Goal: Task Accomplishment & Management: Manage account settings

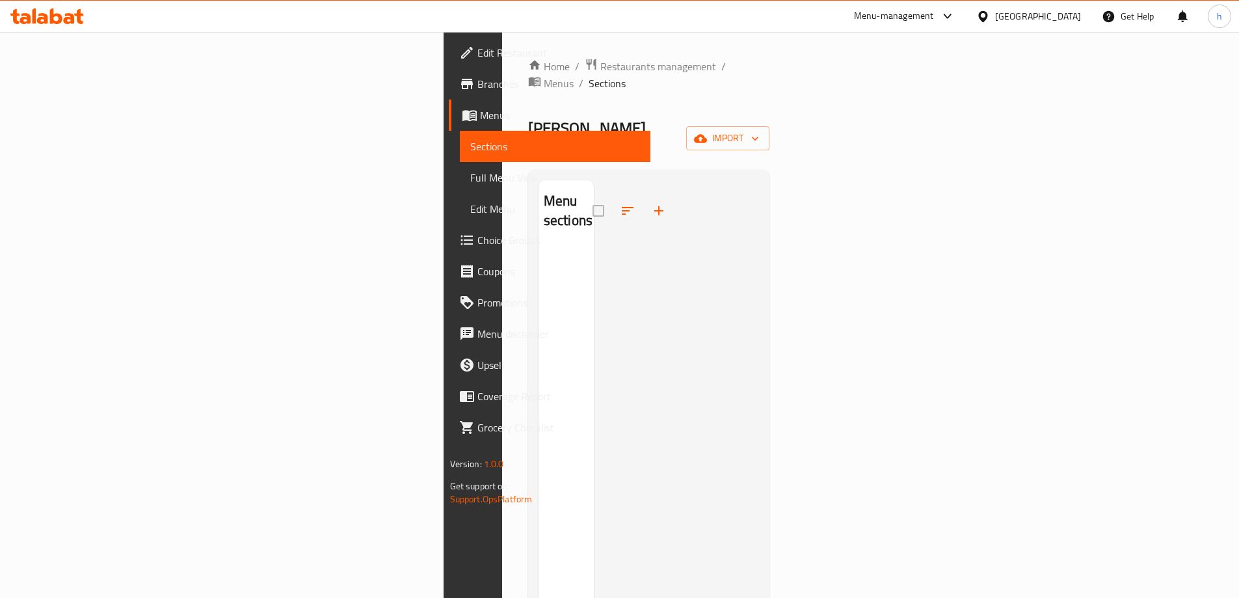
click at [477, 53] on span "Edit Restaurant" at bounding box center [558, 53] width 163 height 16
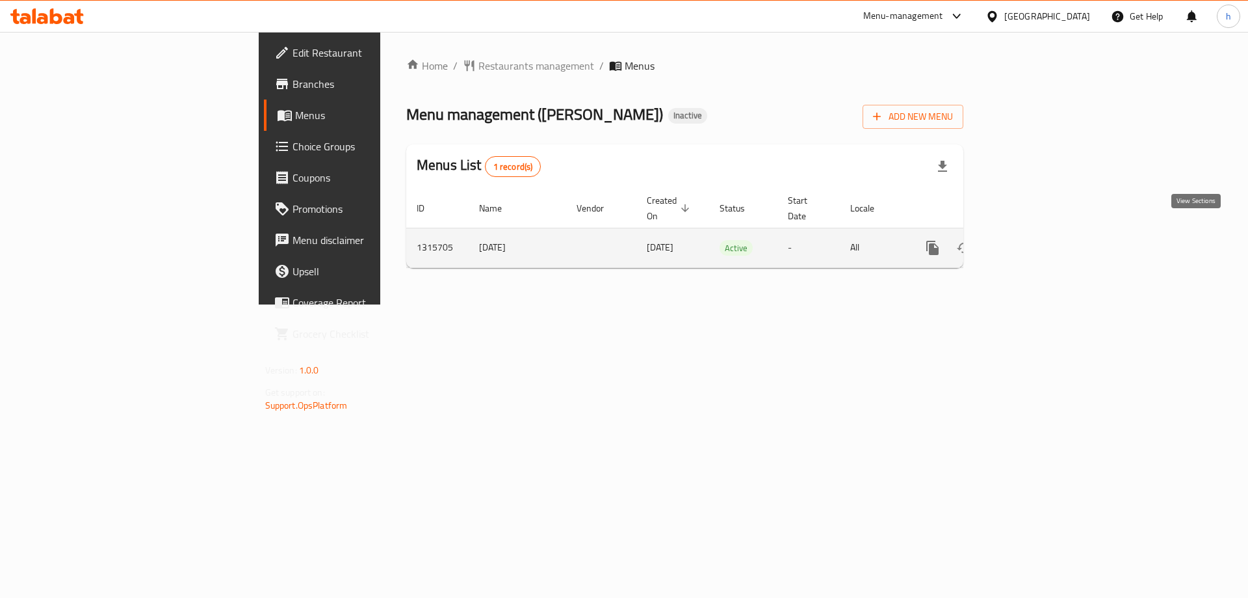
click at [1042, 236] on link "enhanced table" at bounding box center [1026, 247] width 31 height 31
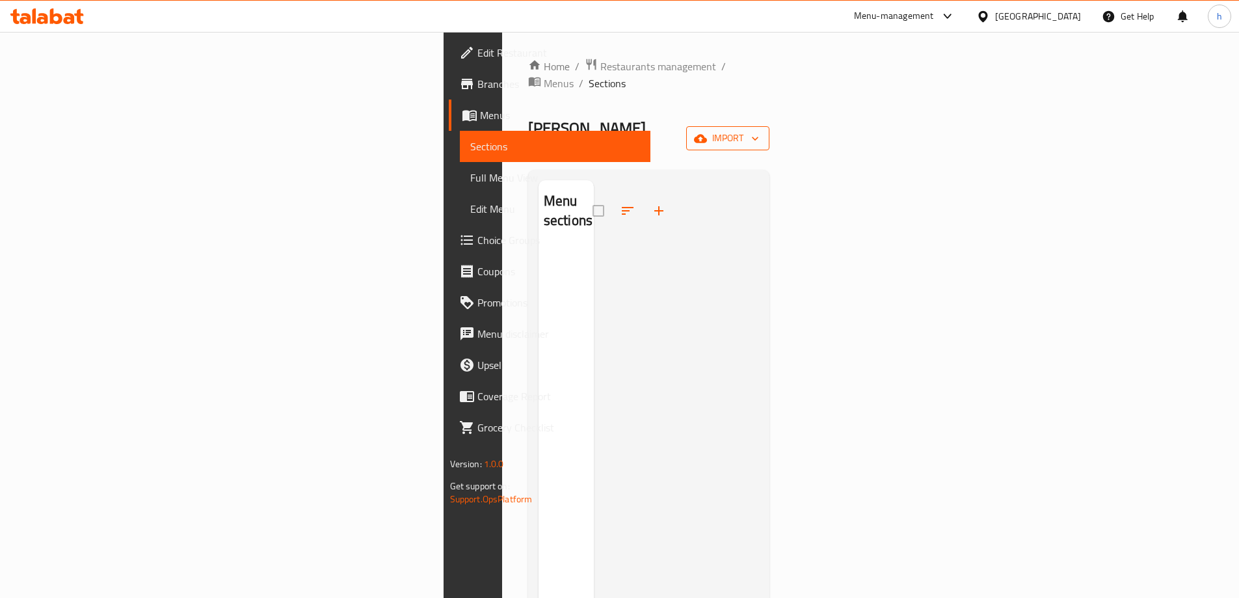
click at [707, 134] on icon "button" at bounding box center [700, 138] width 13 height 8
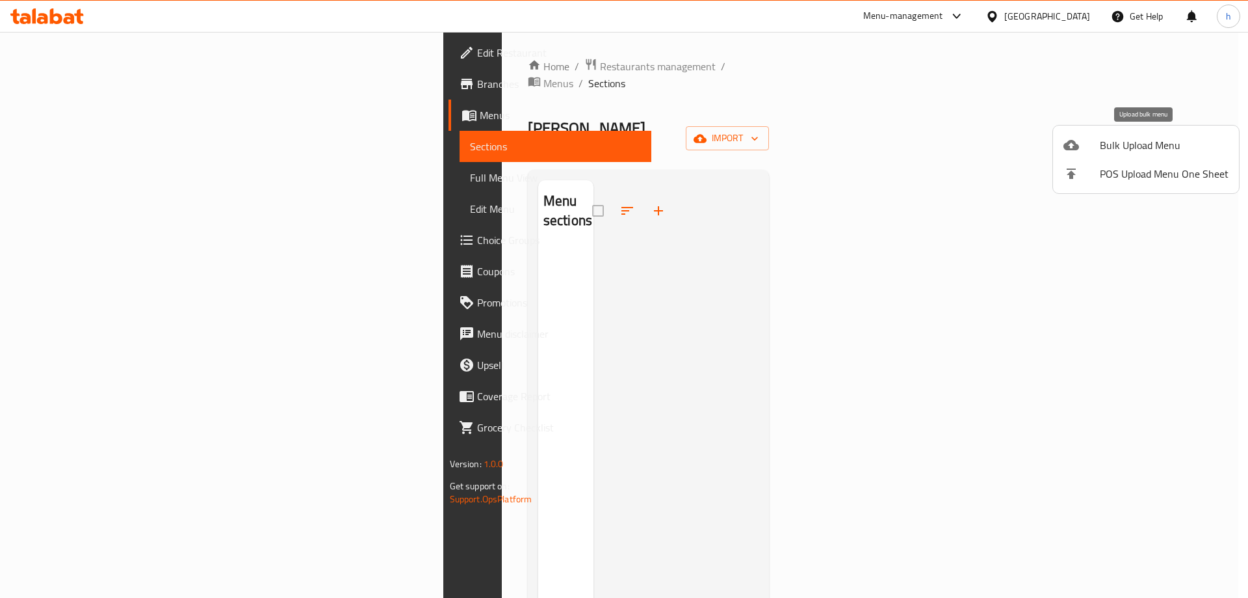
click at [1137, 148] on span "Bulk Upload Menu" at bounding box center [1164, 145] width 129 height 16
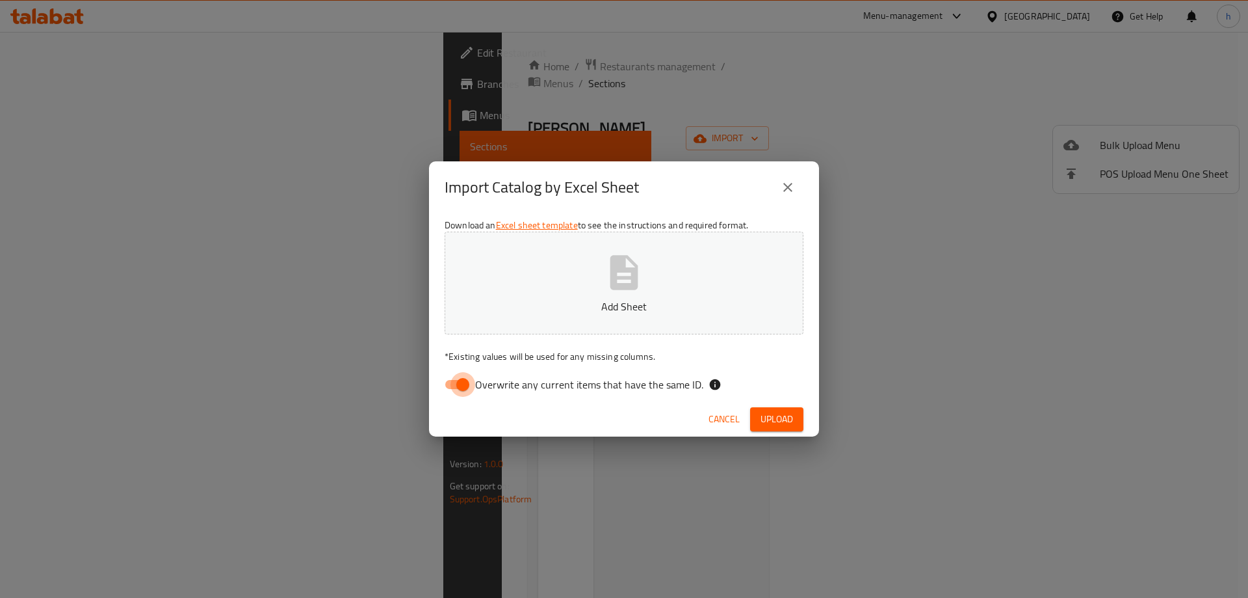
click at [455, 382] on input "Overwrite any current items that have the same ID." at bounding box center [463, 384] width 74 height 25
checkbox input "false"
click at [780, 417] on span "Upload" at bounding box center [777, 419] width 33 height 16
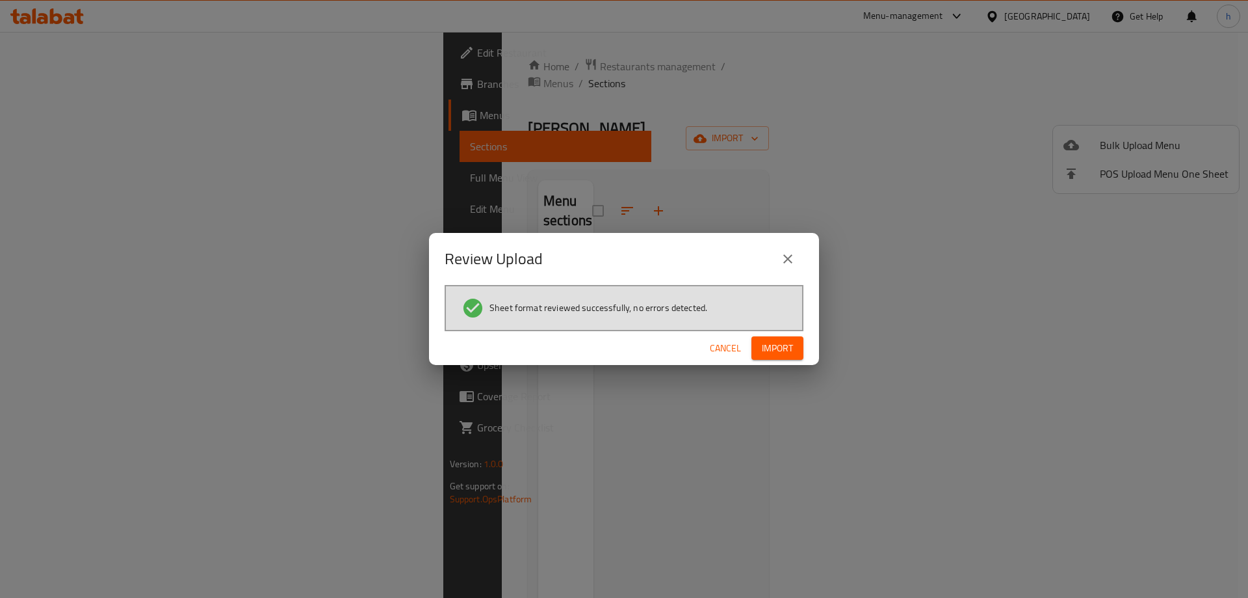
click at [783, 352] on span "Import" at bounding box center [777, 348] width 31 height 16
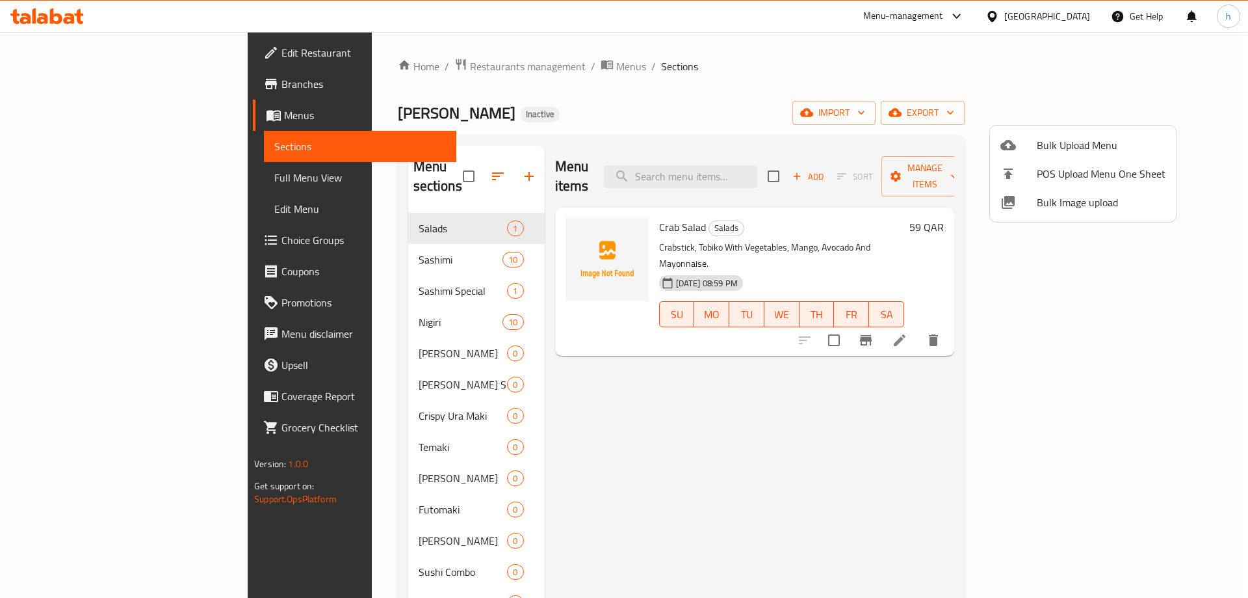
click at [910, 88] on div at bounding box center [624, 299] width 1248 height 598
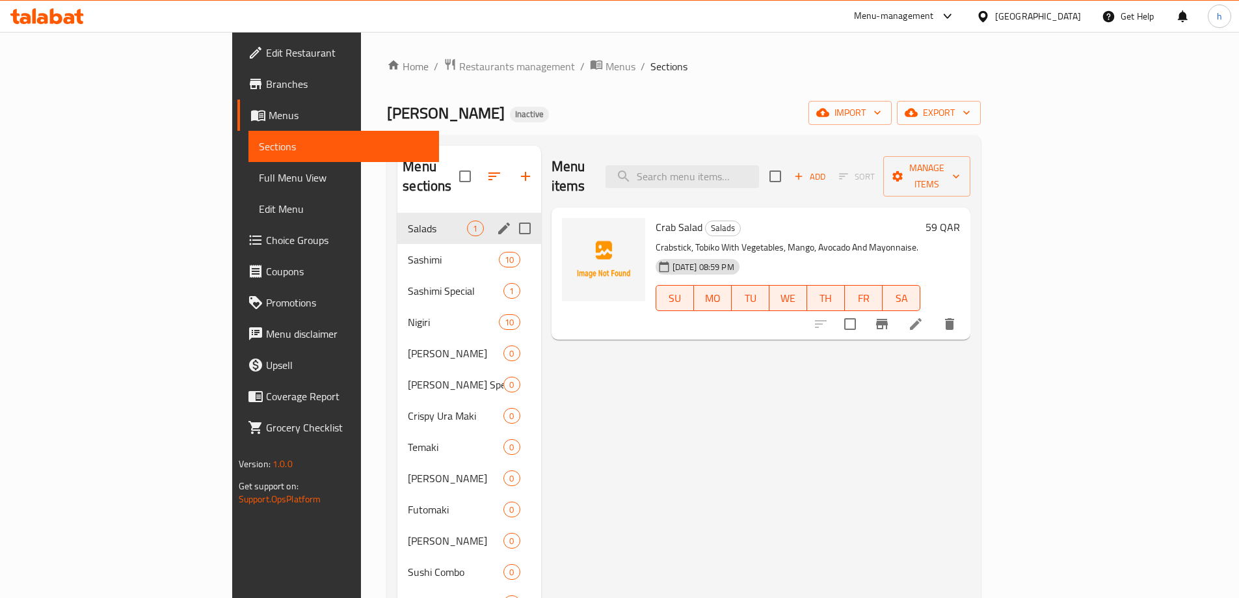
click at [511, 217] on input "Menu sections" at bounding box center [524, 228] width 27 height 27
checkbox input "true"
click at [443, 166] on input "checkbox" at bounding box center [456, 176] width 27 height 27
checkbox input "false"
click at [511, 217] on input "Menu sections" at bounding box center [524, 228] width 27 height 27
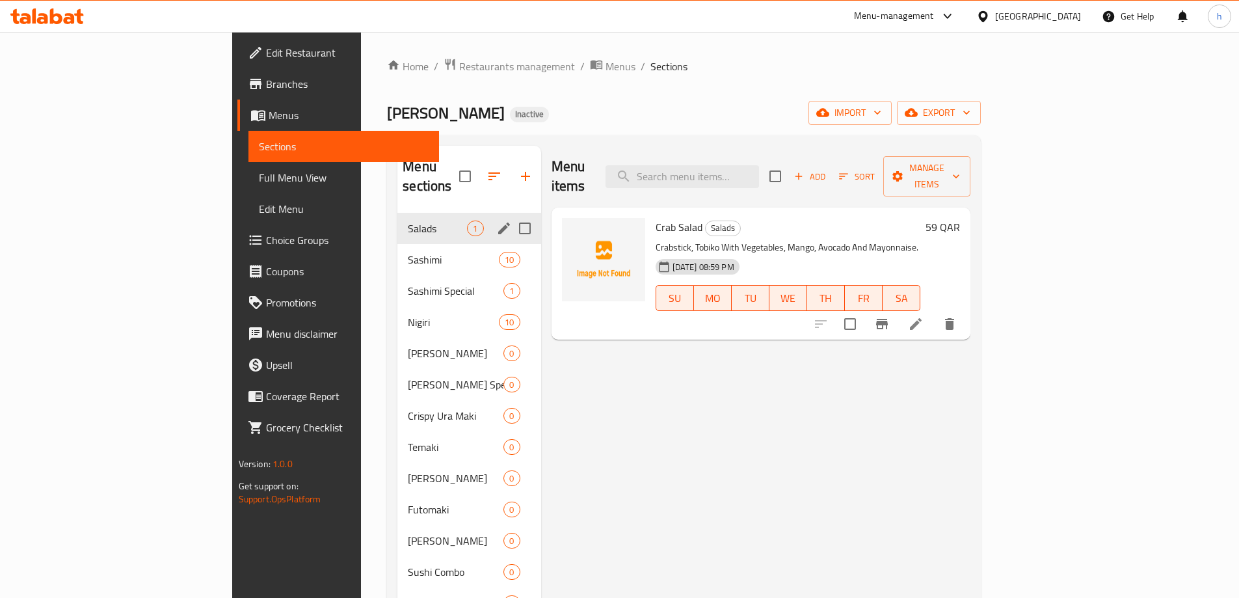
checkbox input "true"
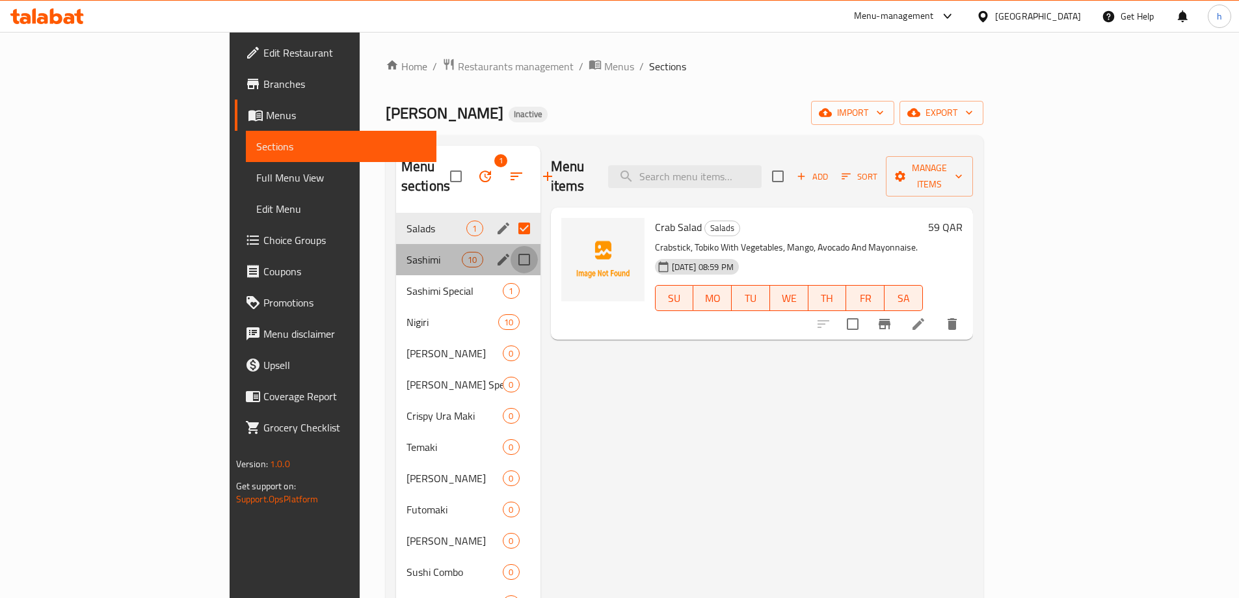
click at [510, 246] on input "Menu sections" at bounding box center [523, 259] width 27 height 27
checkbox input "true"
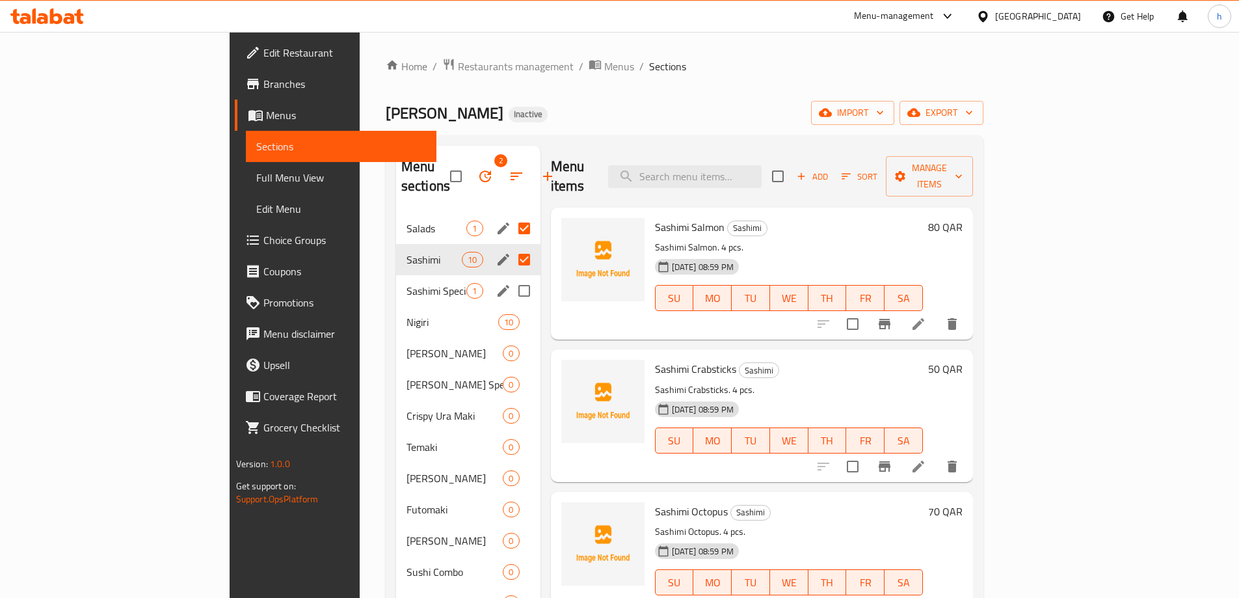
click at [510, 277] on input "Menu sections" at bounding box center [523, 290] width 27 height 27
checkbox input "true"
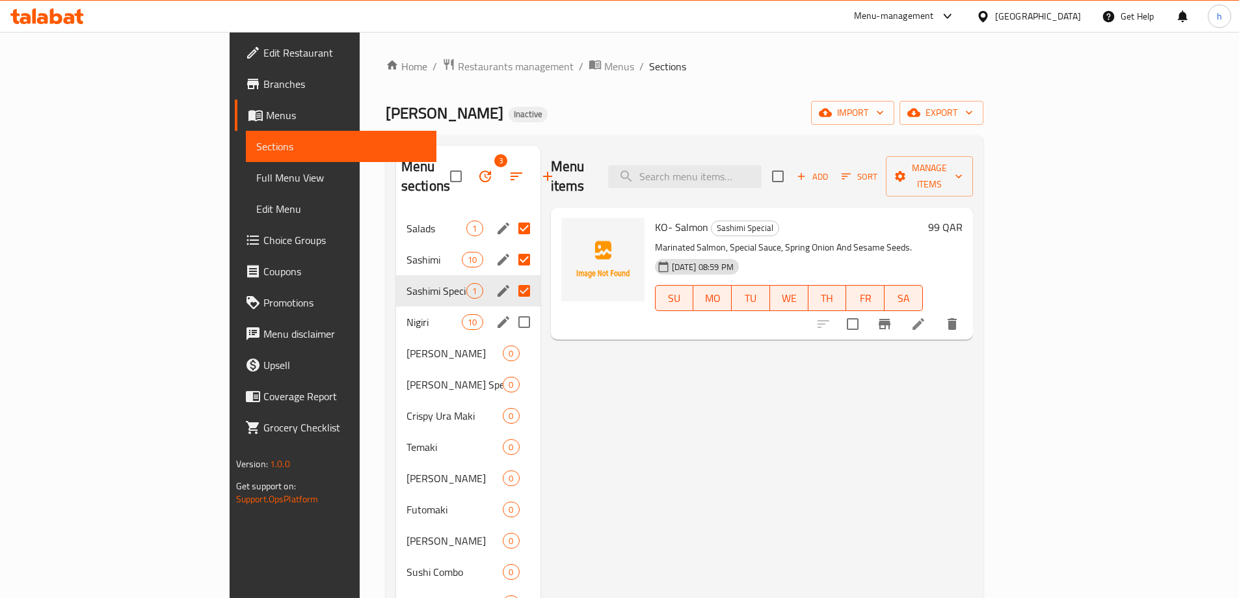
click at [510, 308] on input "Menu sections" at bounding box center [523, 321] width 27 height 27
checkbox input "true"
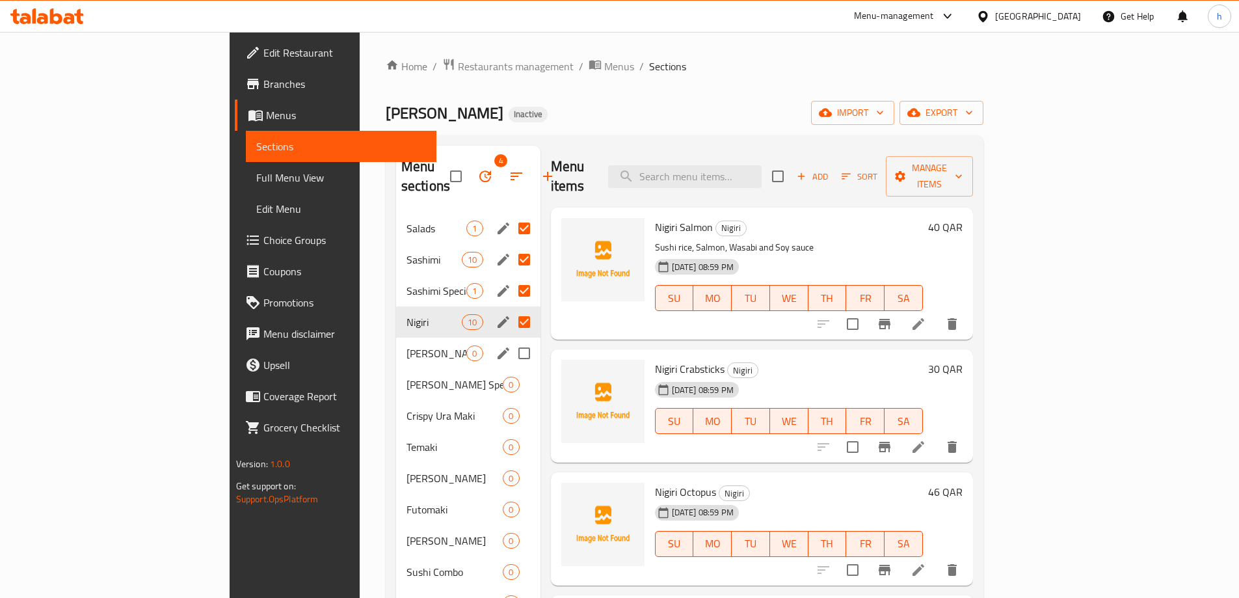
click at [510, 339] on input "Menu sections" at bounding box center [523, 352] width 27 height 27
checkbox input "true"
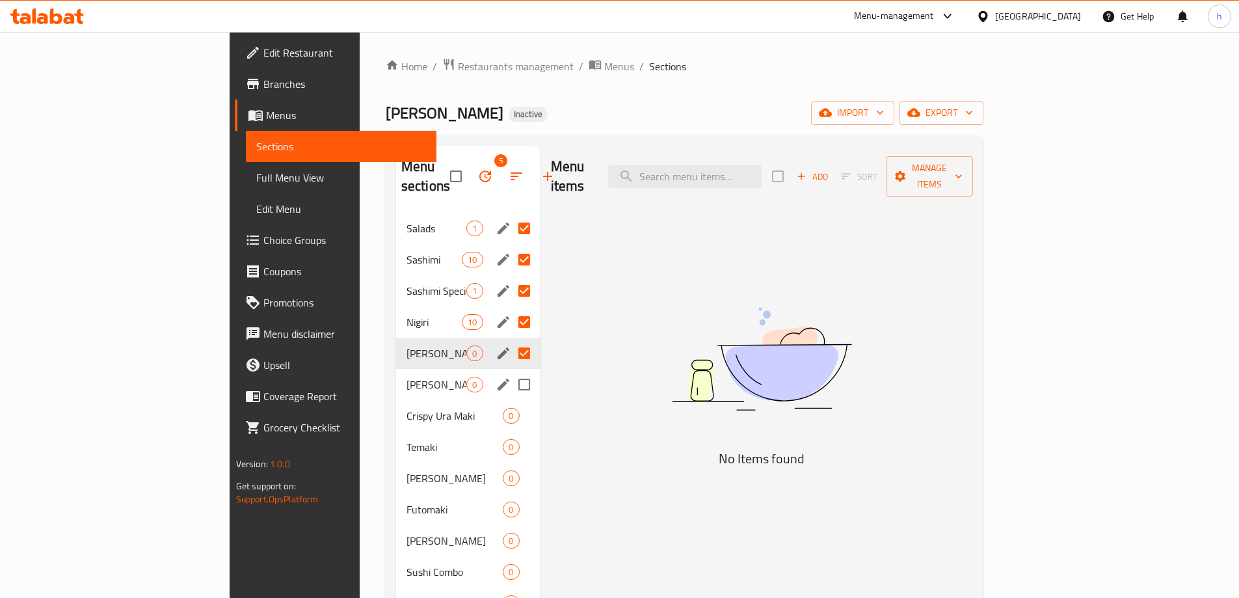
click at [510, 373] on input "Menu sections" at bounding box center [523, 384] width 27 height 27
checkbox input "true"
drag, startPoint x: 462, startPoint y: 382, endPoint x: 463, endPoint y: 411, distance: 28.6
click at [510, 403] on input "Menu sections" at bounding box center [523, 415] width 27 height 27
checkbox input "true"
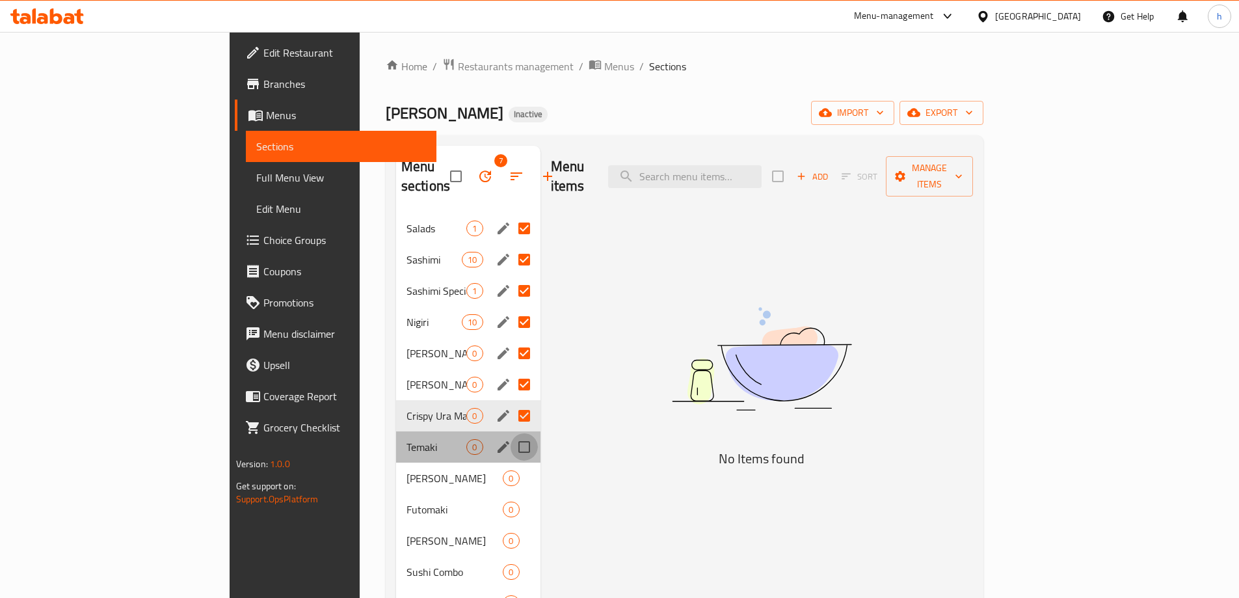
click at [510, 434] on input "Menu sections" at bounding box center [523, 446] width 27 height 27
checkbox input "true"
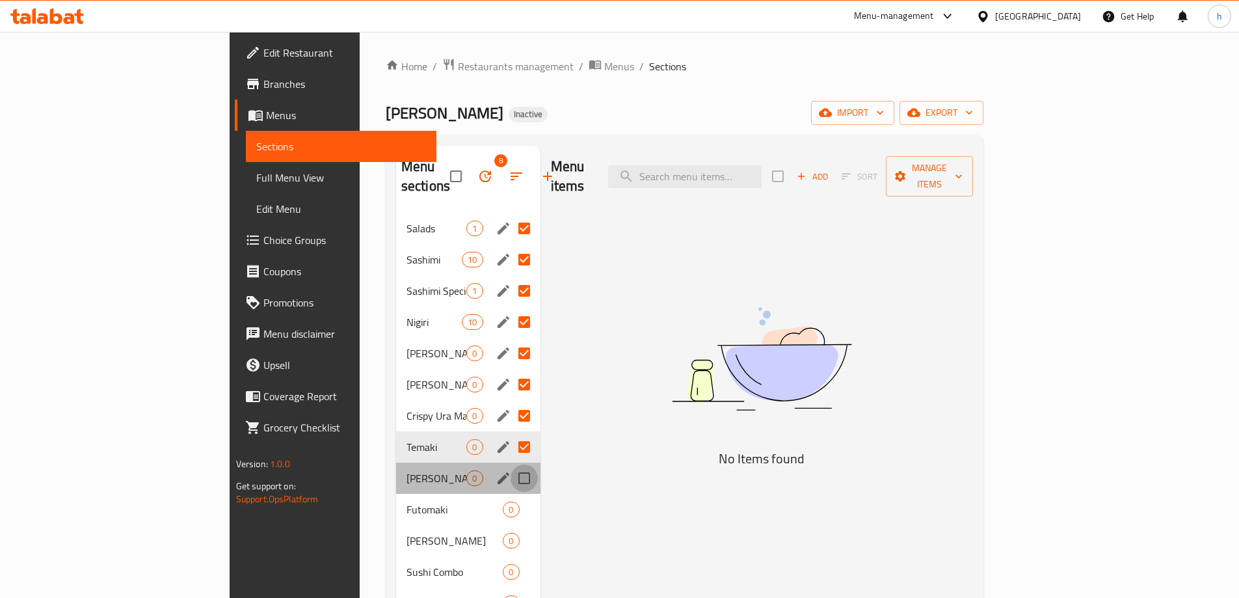
drag, startPoint x: 463, startPoint y: 456, endPoint x: 464, endPoint y: 469, distance: 13.7
click at [510, 464] on input "Menu sections" at bounding box center [523, 477] width 27 height 27
checkbox input "true"
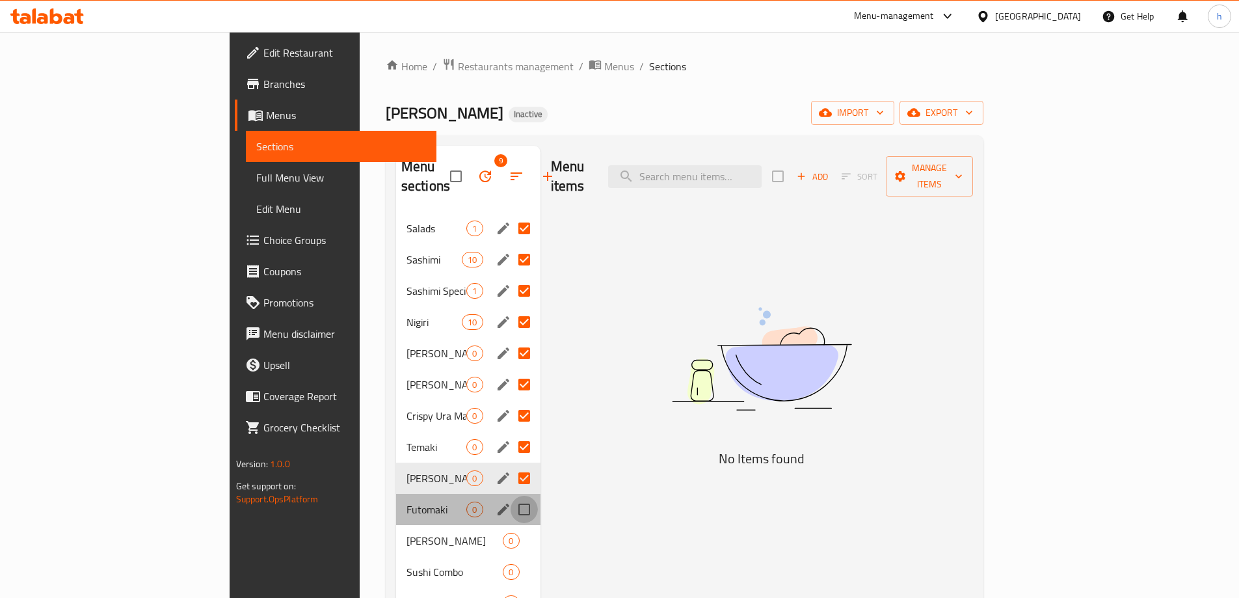
drag, startPoint x: 465, startPoint y: 482, endPoint x: 464, endPoint y: 502, distance: 19.5
click at [510, 495] on input "Menu sections" at bounding box center [523, 508] width 27 height 27
checkbox input "true"
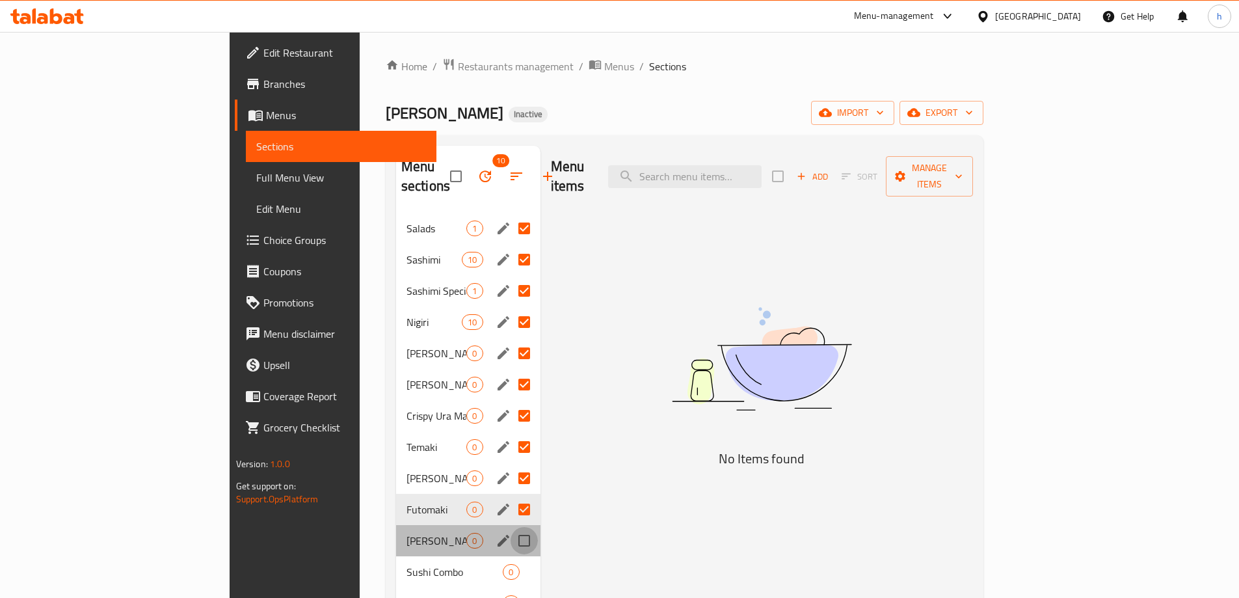
click at [510, 527] on input "Menu sections" at bounding box center [523, 540] width 27 height 27
checkbox input "true"
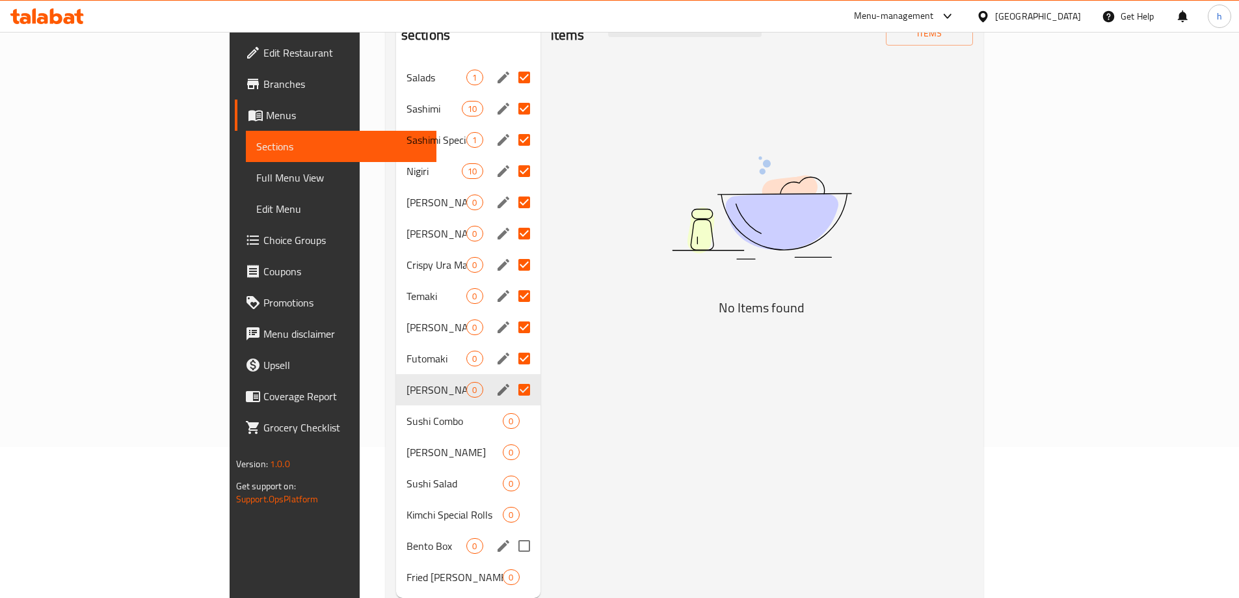
scroll to position [182, 0]
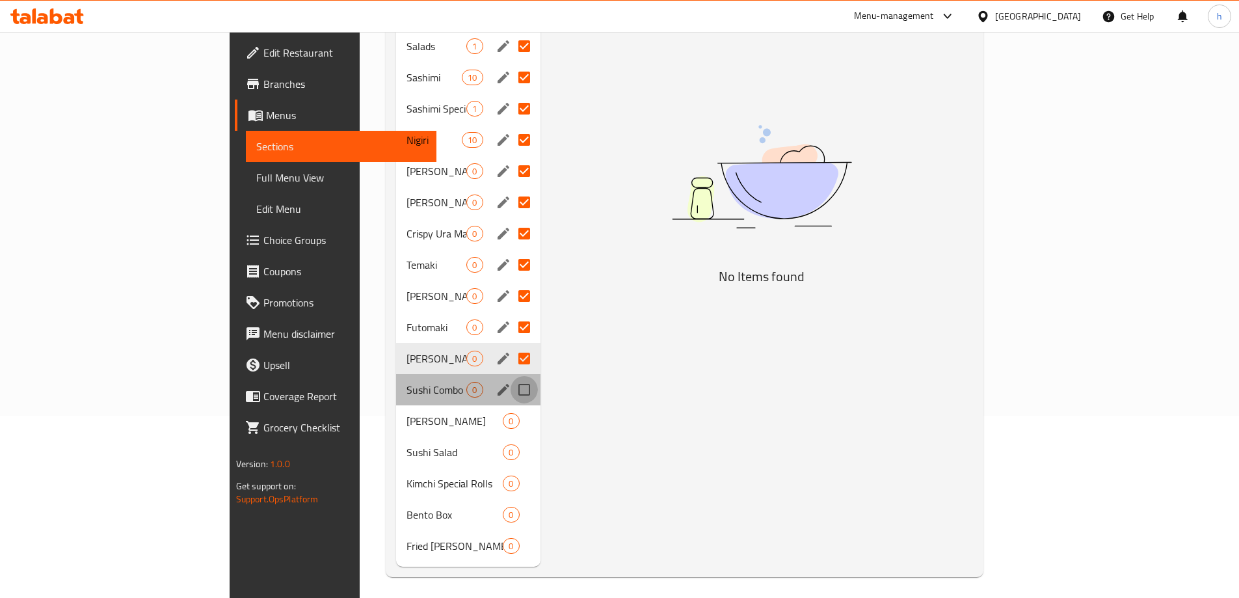
click at [510, 376] on input "Menu sections" at bounding box center [523, 389] width 27 height 27
checkbox input "true"
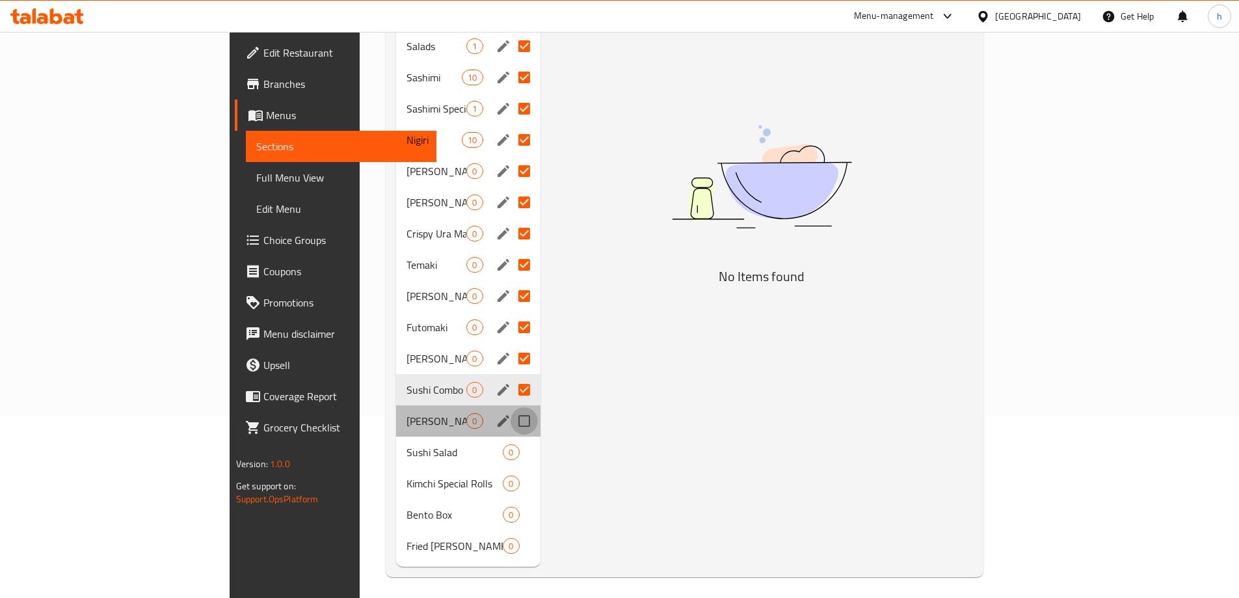
click at [510, 407] on input "Menu sections" at bounding box center [523, 420] width 27 height 27
checkbox input "true"
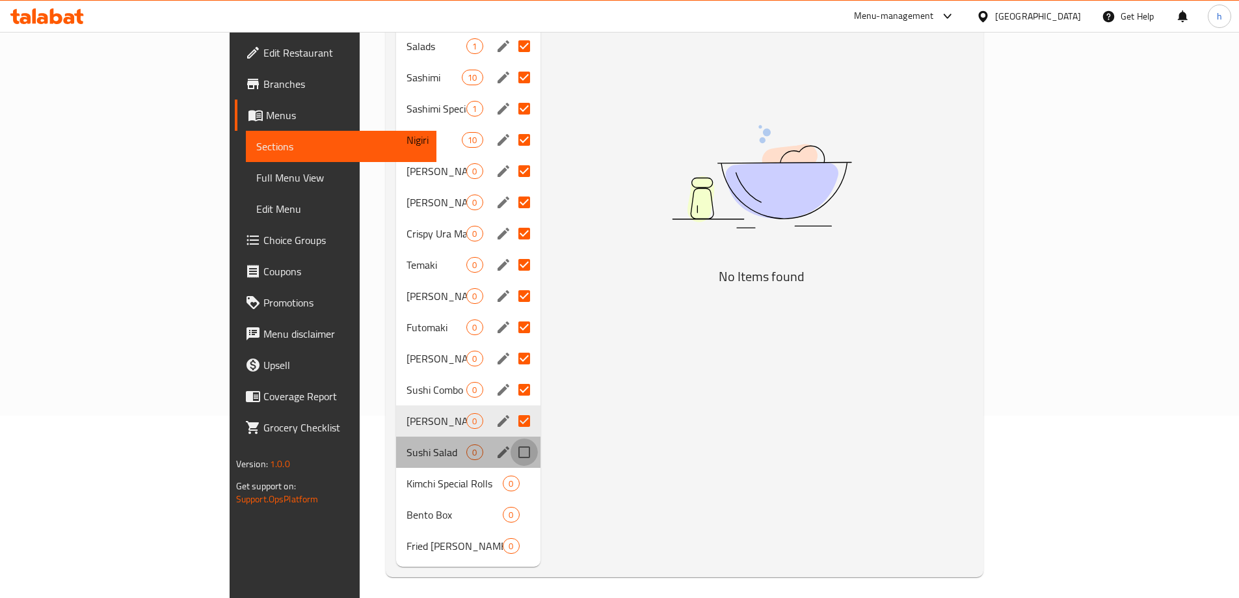
click at [510, 438] on input "Menu sections" at bounding box center [523, 451] width 27 height 27
checkbox input "true"
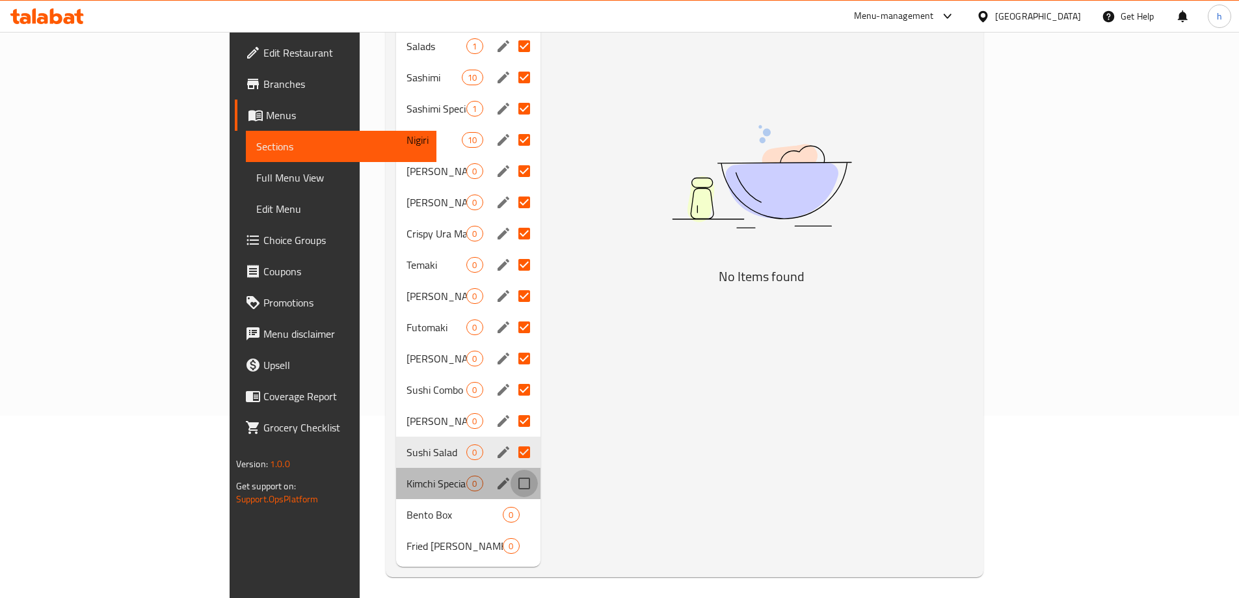
drag, startPoint x: 467, startPoint y: 461, endPoint x: 467, endPoint y: 481, distance: 20.2
click at [510, 469] on input "Menu sections" at bounding box center [523, 482] width 27 height 27
checkbox input "true"
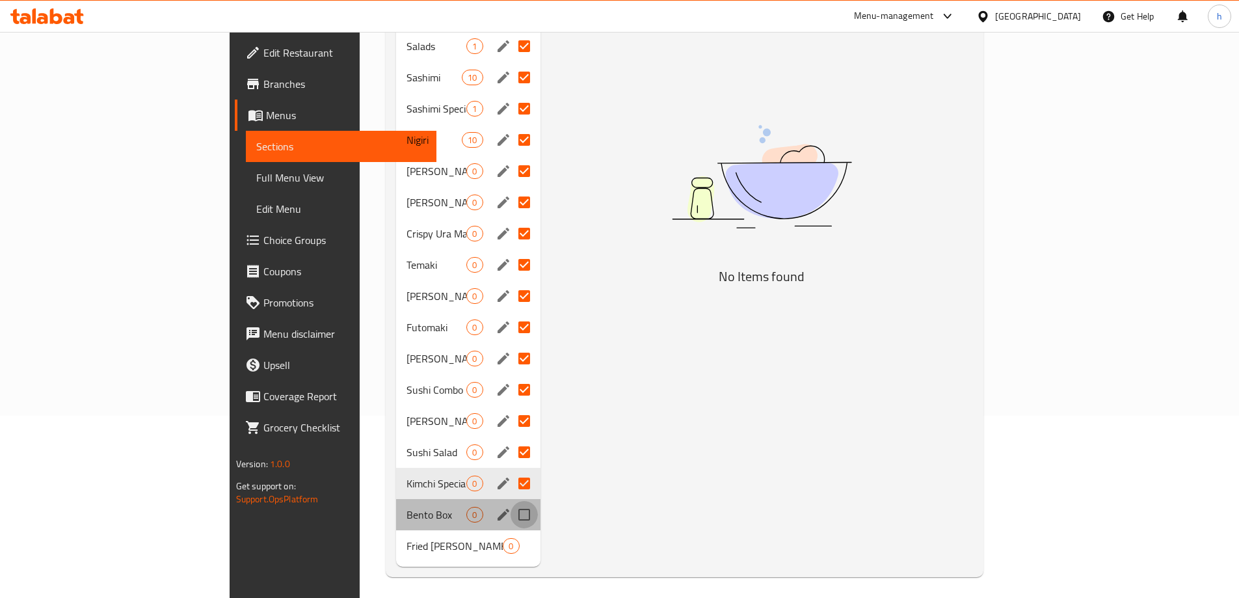
click at [510, 501] on input "Menu sections" at bounding box center [523, 514] width 27 height 27
checkbox input "true"
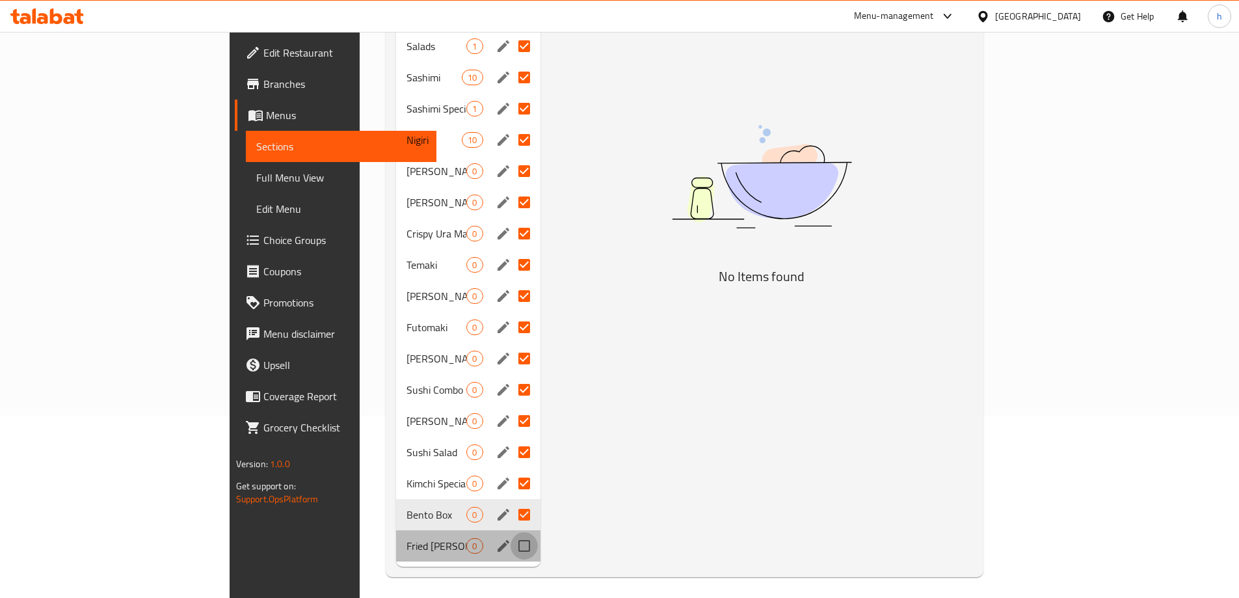
click at [510, 532] on input "Menu sections" at bounding box center [523, 545] width 27 height 27
checkbox input "true"
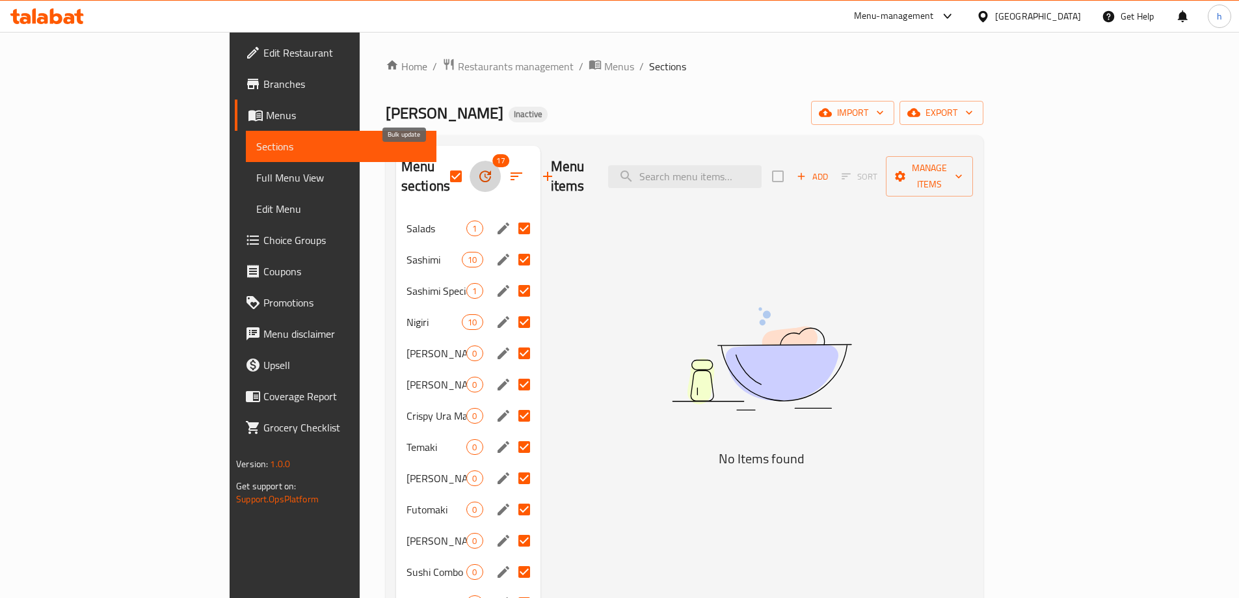
click at [477, 168] on icon "button" at bounding box center [485, 176] width 16 height 16
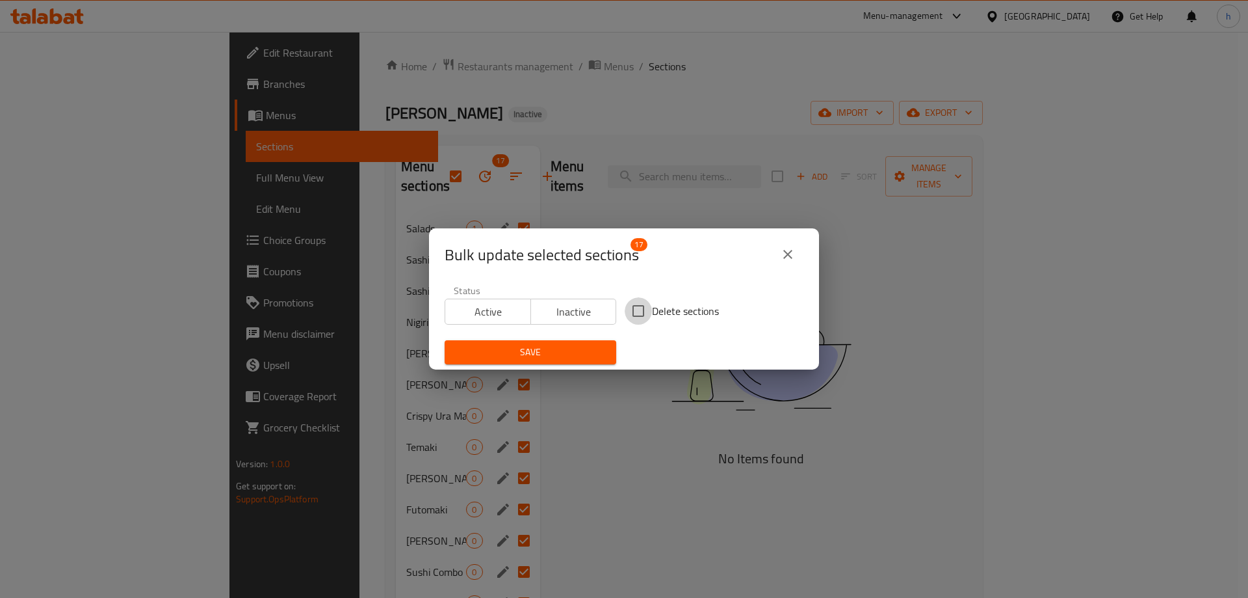
click at [642, 308] on input "Delete sections" at bounding box center [638, 310] width 27 height 27
checkbox input "true"
click at [596, 347] on span "Save" at bounding box center [530, 352] width 151 height 16
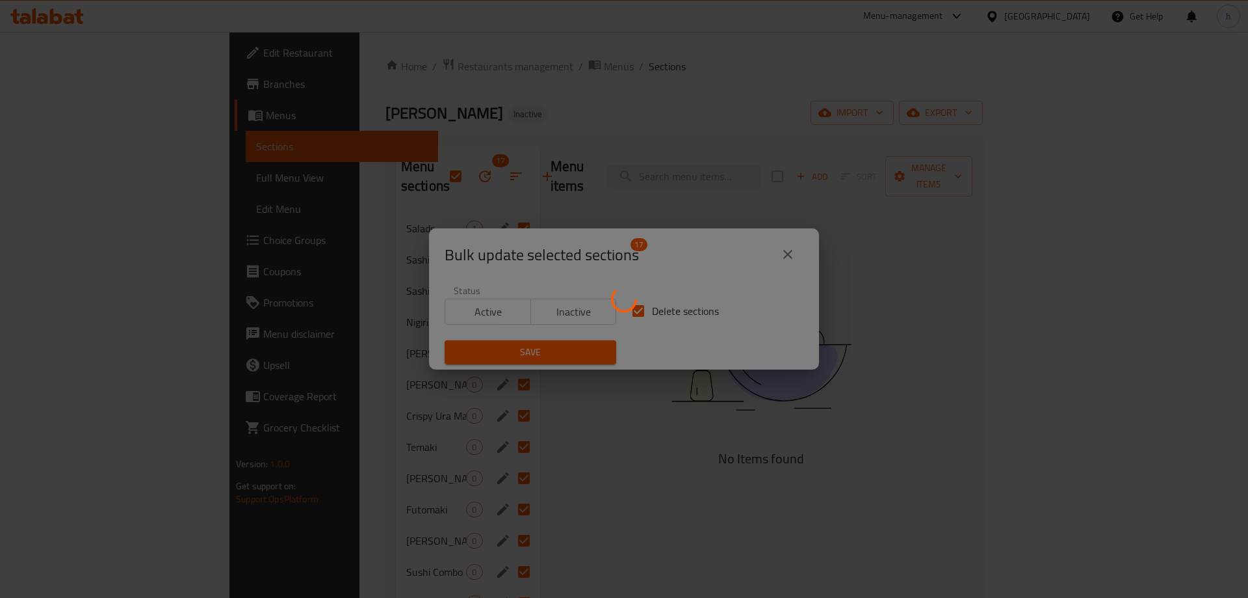
checkbox input "false"
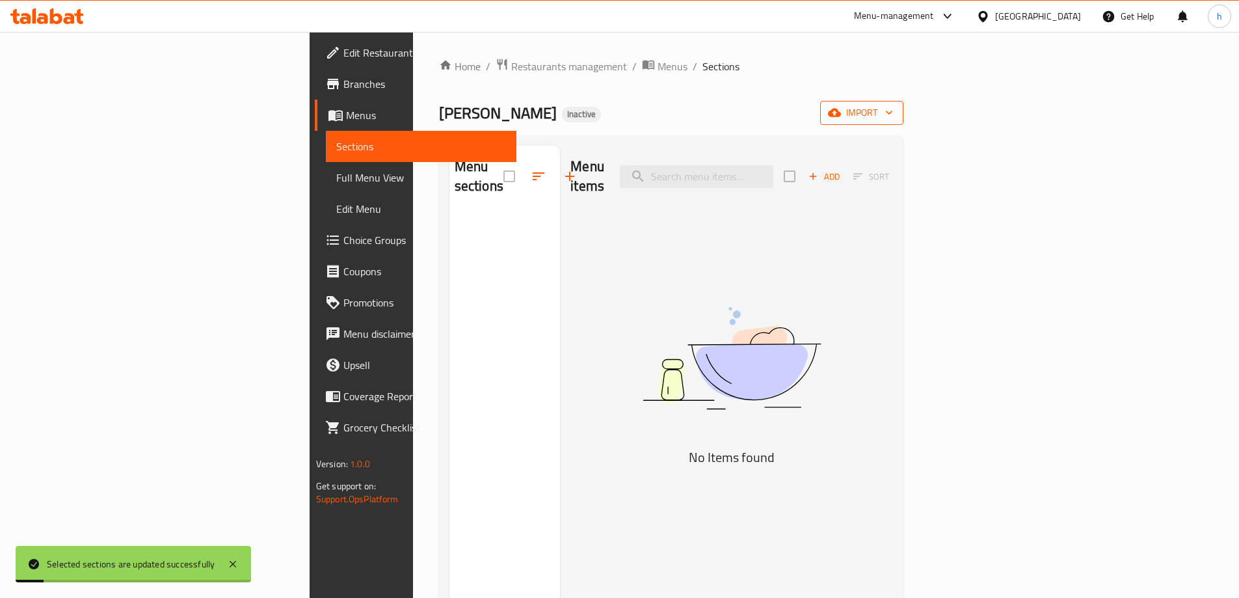
click at [903, 120] on button "import" at bounding box center [861, 113] width 83 height 24
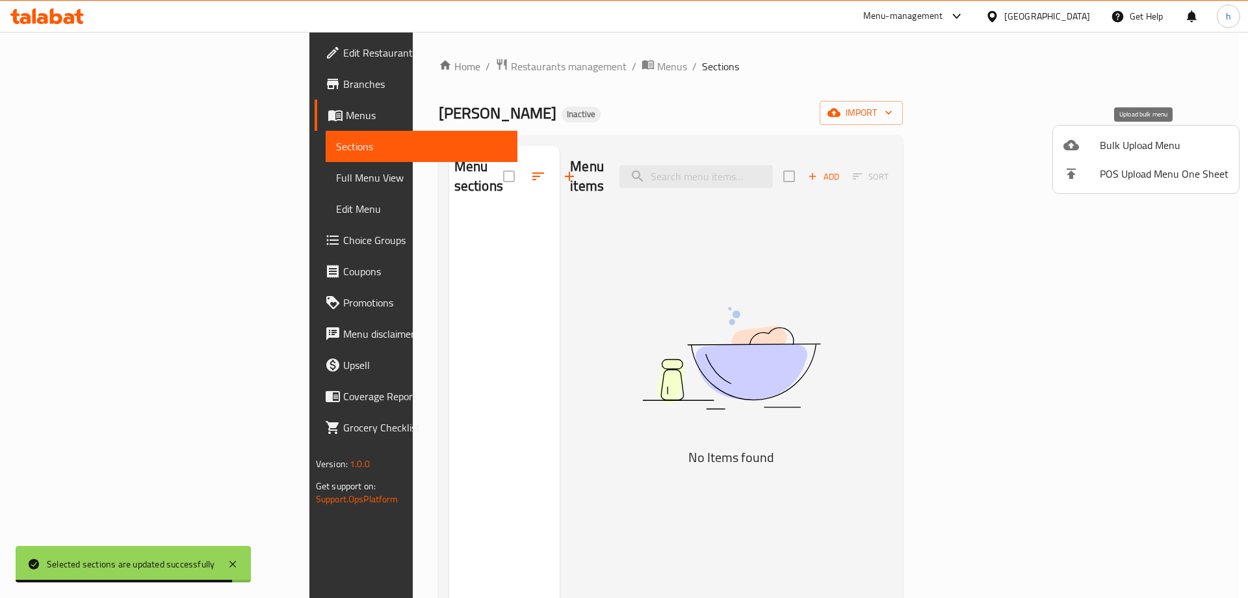
click at [1115, 141] on span "Bulk Upload Menu" at bounding box center [1164, 145] width 129 height 16
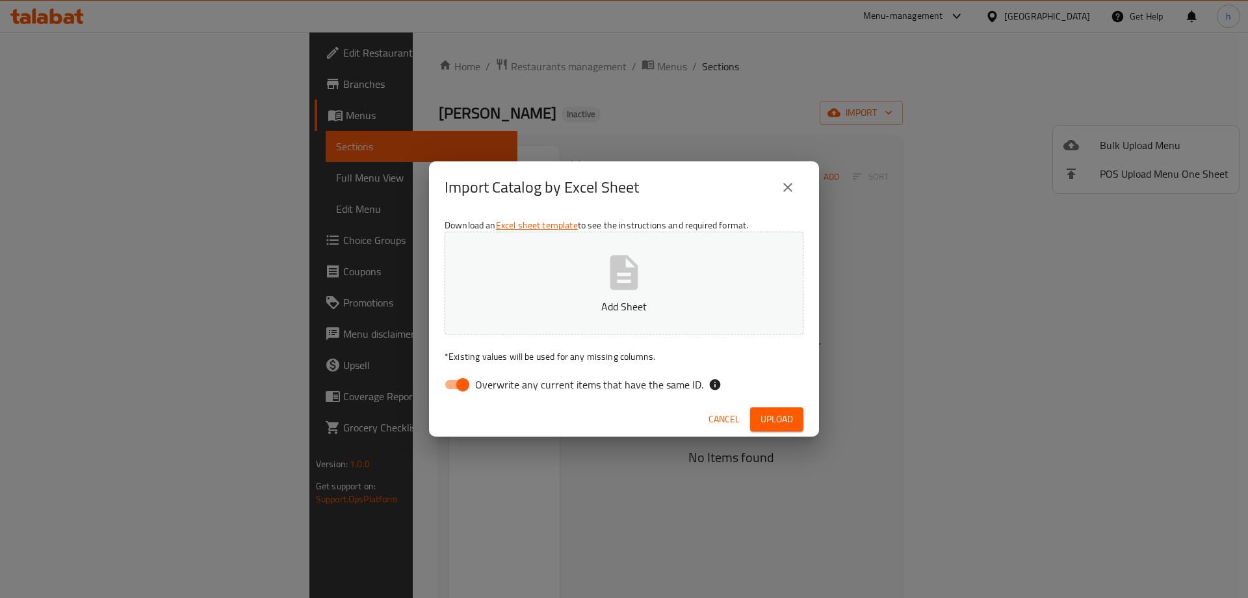
click at [467, 386] on input "Overwrite any current items that have the same ID." at bounding box center [463, 384] width 74 height 25
checkbox input "false"
click at [781, 417] on span "Upload" at bounding box center [777, 419] width 33 height 16
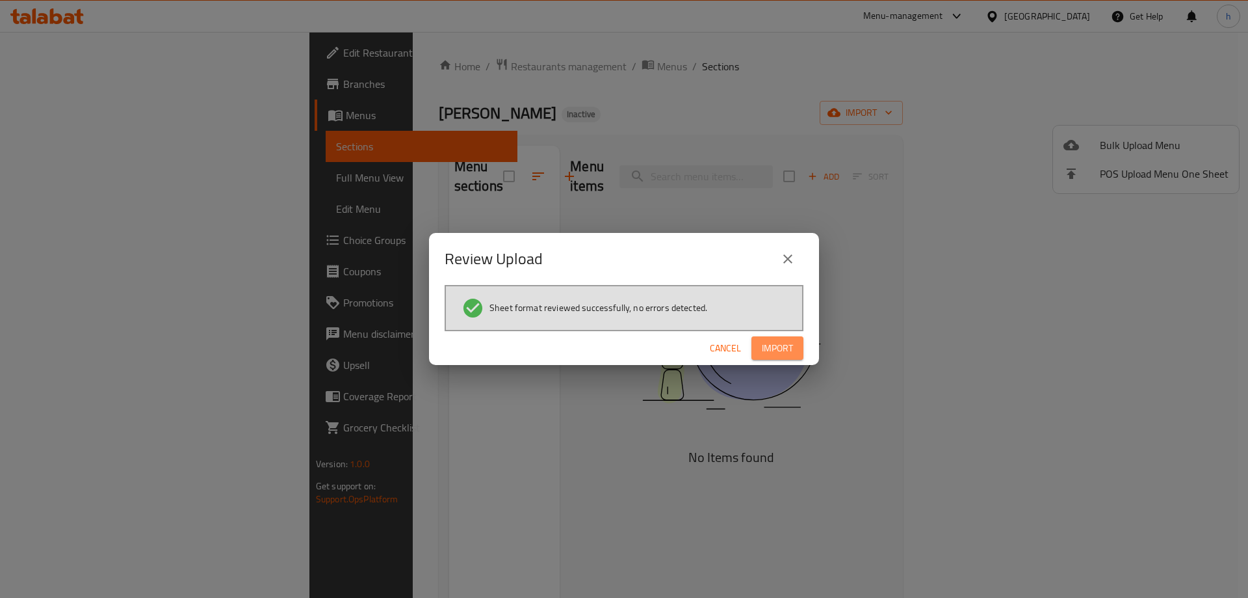
click at [774, 357] on button "Import" at bounding box center [778, 348] width 52 height 24
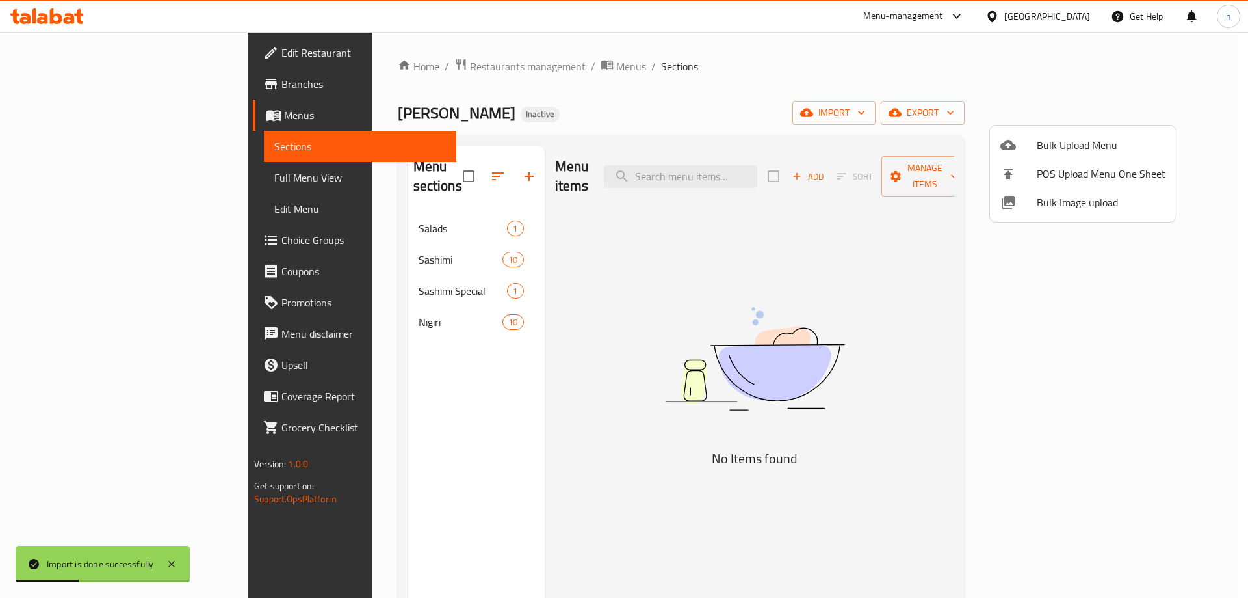
click at [285, 209] on div at bounding box center [624, 299] width 1248 height 598
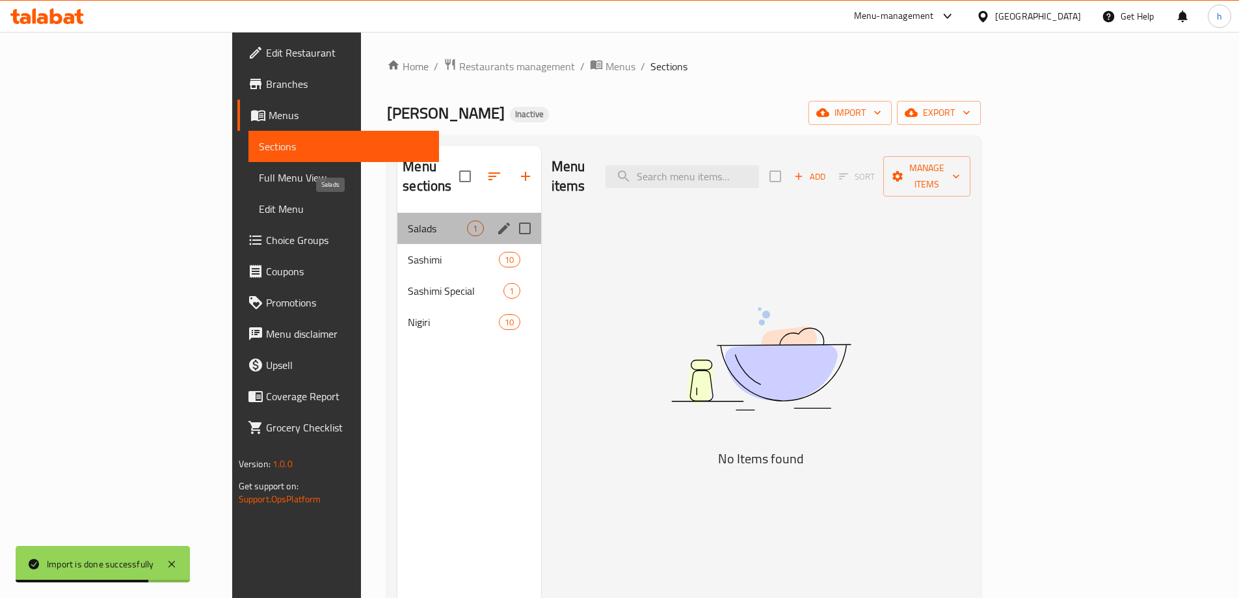
click at [408, 220] on span "Salads" at bounding box center [437, 228] width 59 height 16
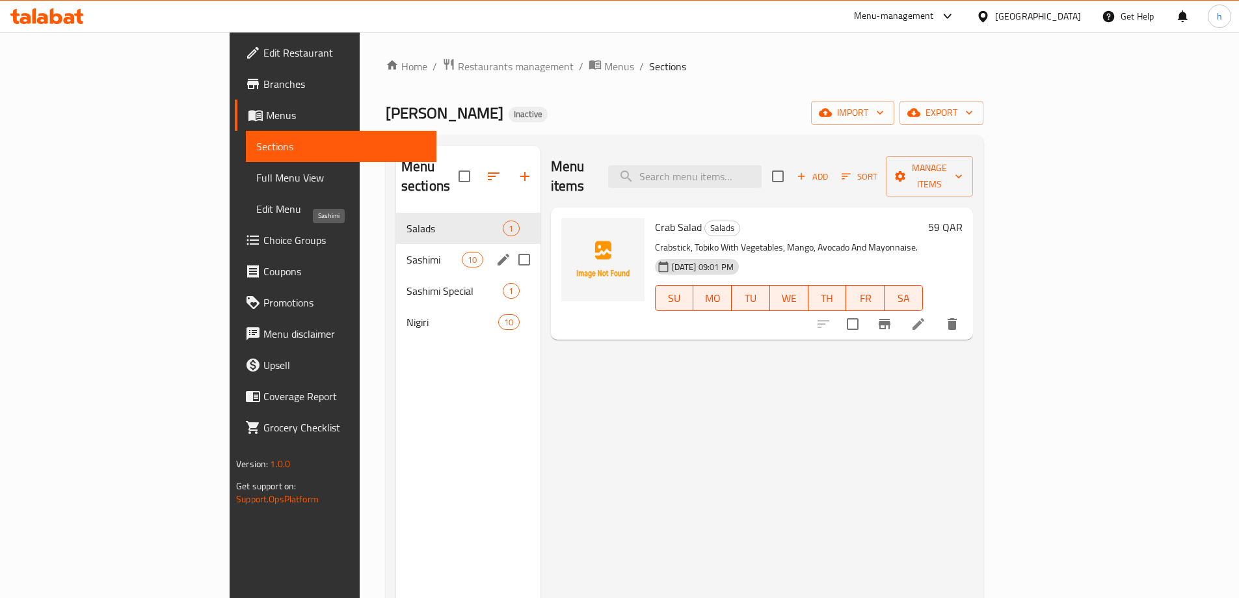
click at [406, 252] on span "Sashimi" at bounding box center [433, 260] width 55 height 16
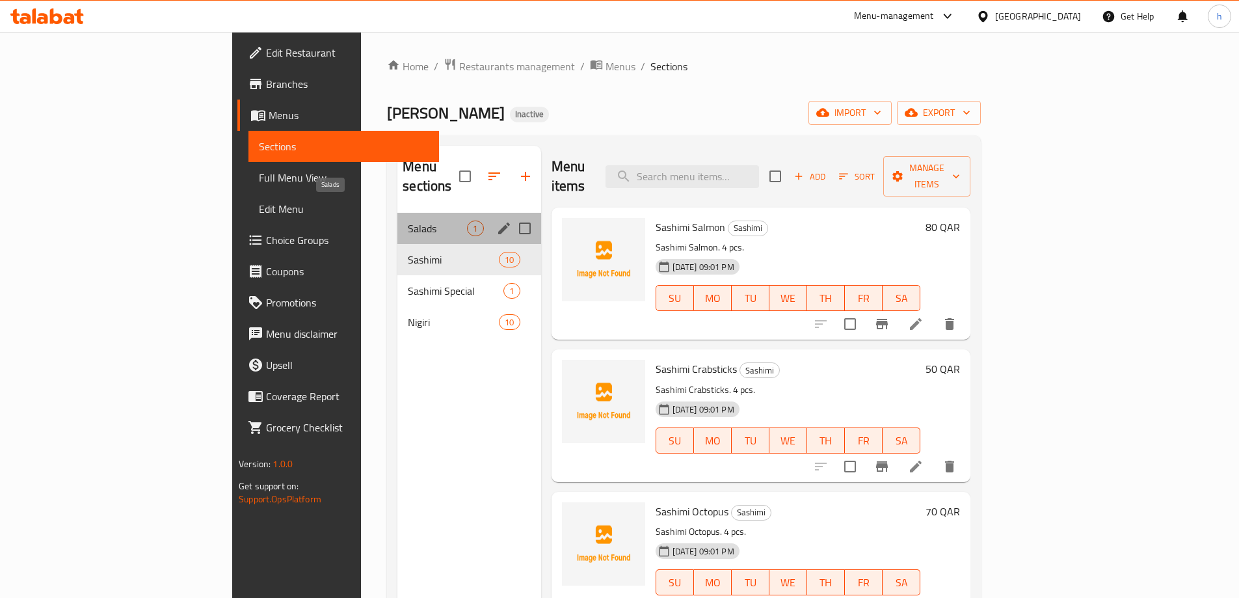
click at [408, 220] on span "Salads" at bounding box center [437, 228] width 59 height 16
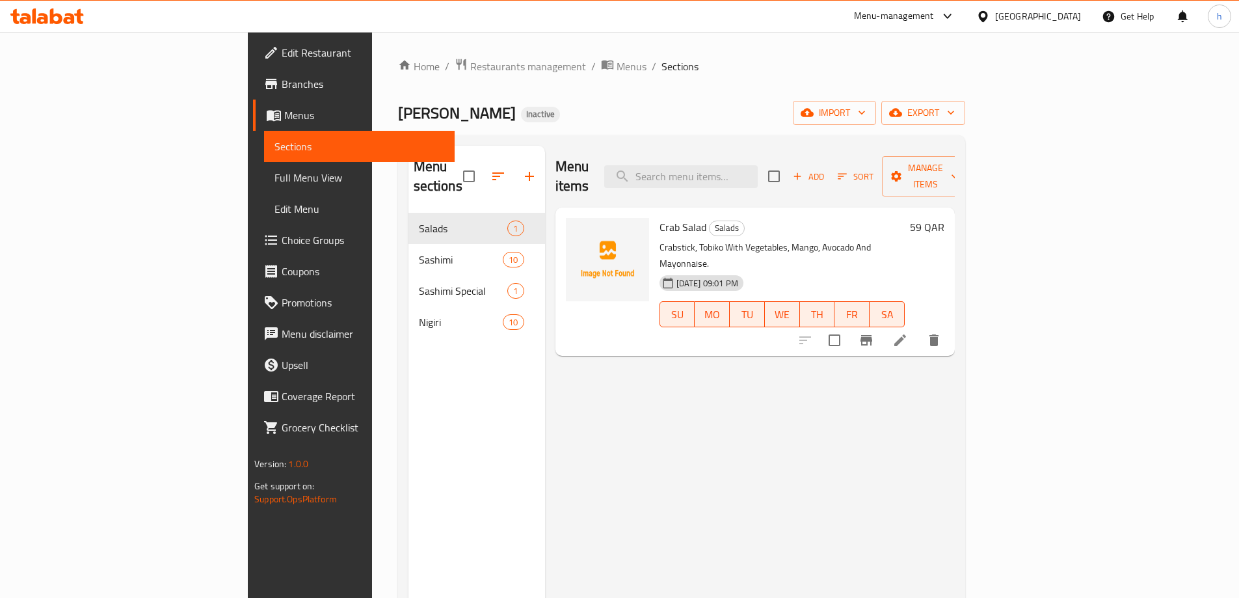
click at [264, 167] on link "Full Menu View" at bounding box center [359, 177] width 191 height 31
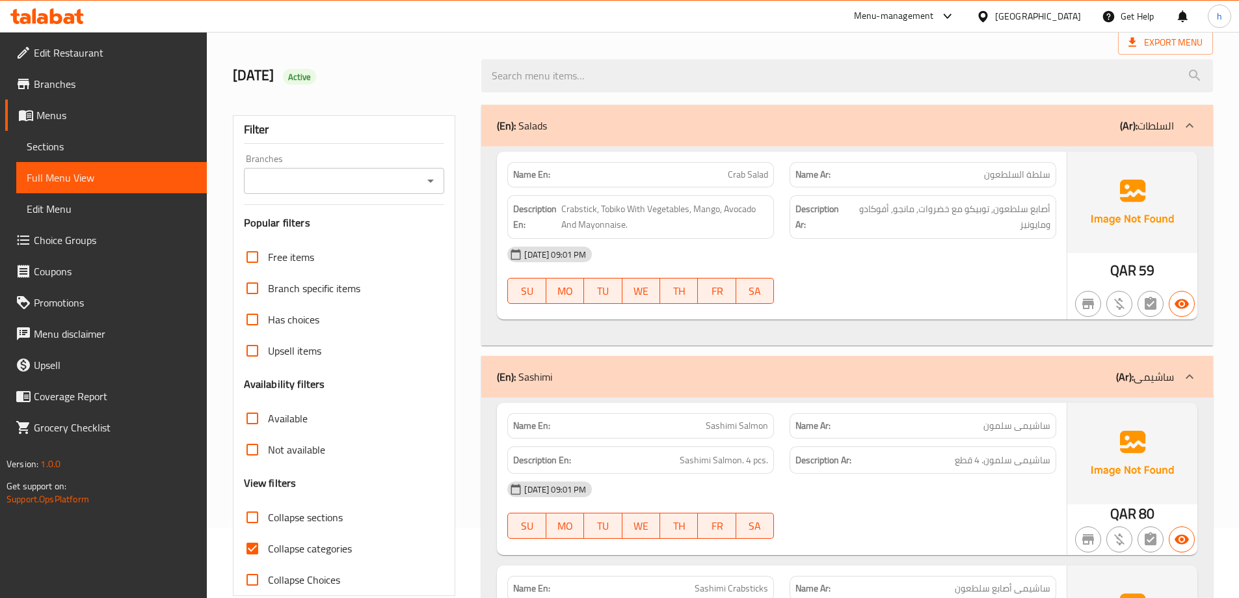
scroll to position [195, 0]
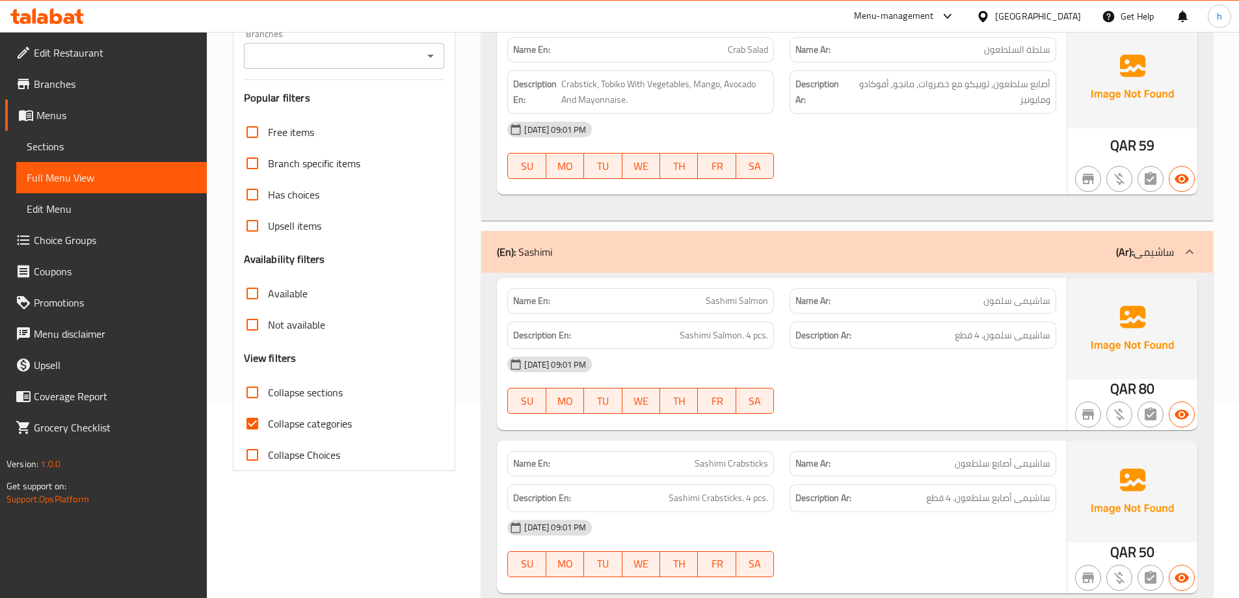
click at [258, 419] on input "Collapse categories" at bounding box center [252, 423] width 31 height 31
checkbox input "false"
click at [248, 393] on input "Collapse sections" at bounding box center [252, 391] width 31 height 31
checkbox input "true"
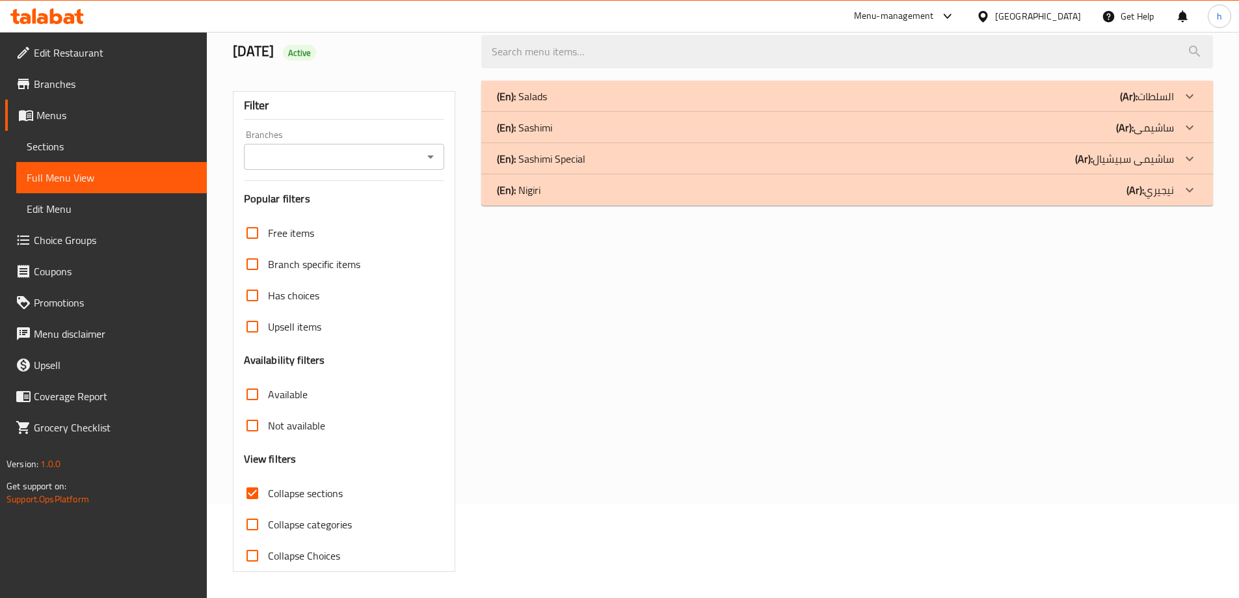
scroll to position [94, 0]
click at [551, 97] on div "(En): Salads (Ar): السلطات" at bounding box center [835, 96] width 677 height 16
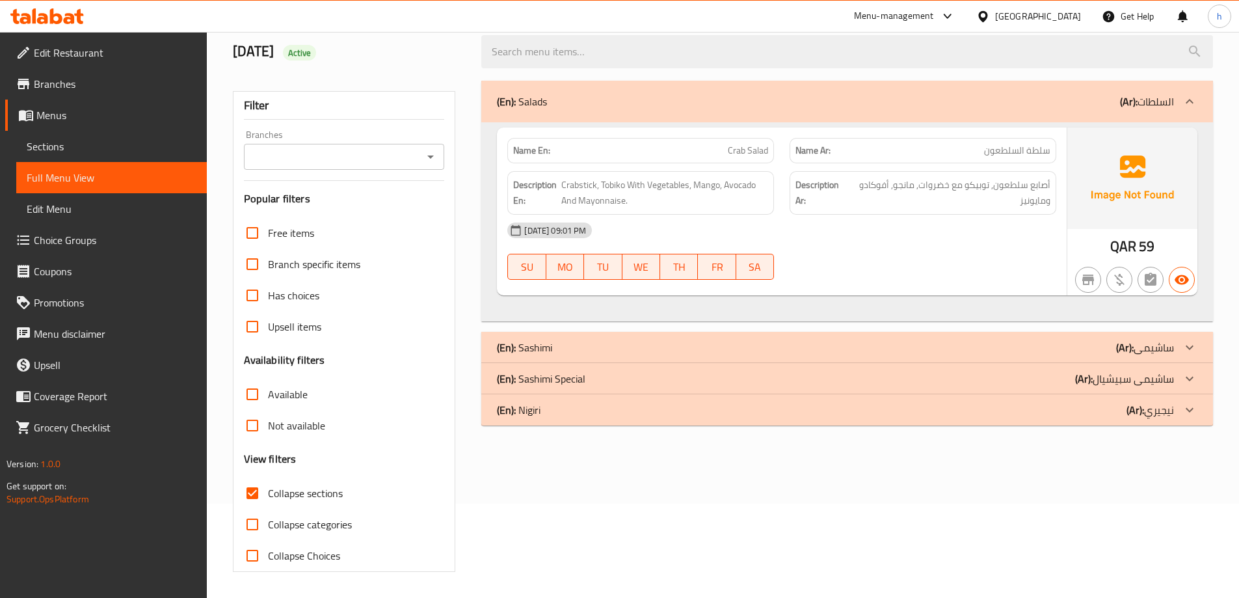
click at [546, 339] on p "(En): Sashimi" at bounding box center [524, 347] width 55 height 16
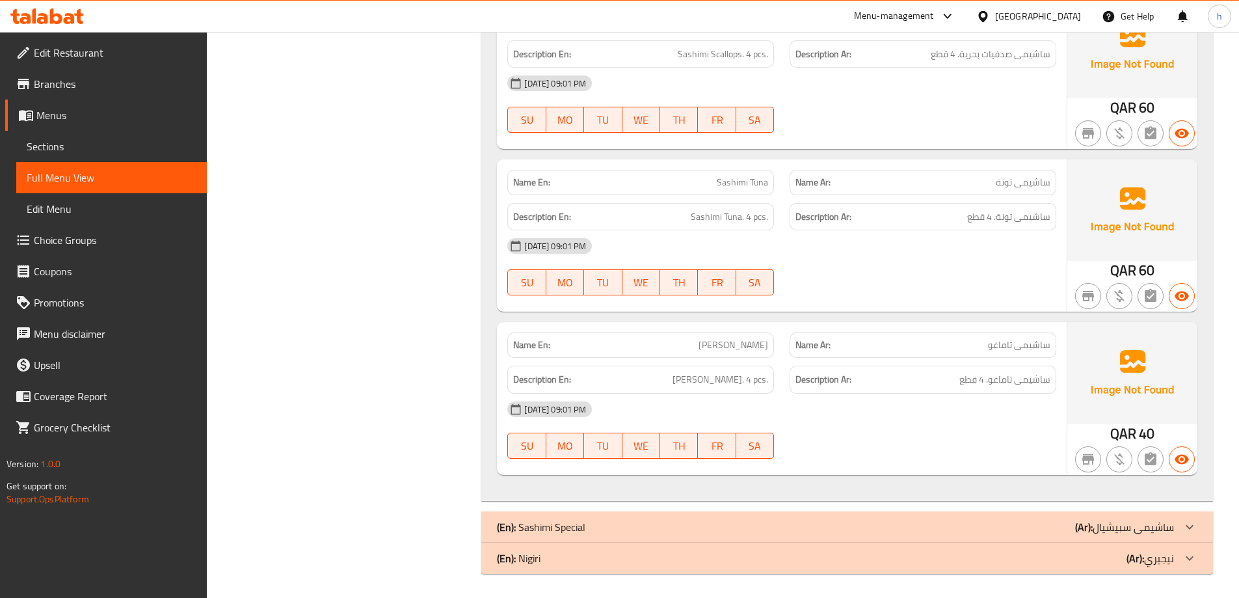
scroll to position [1831, 0]
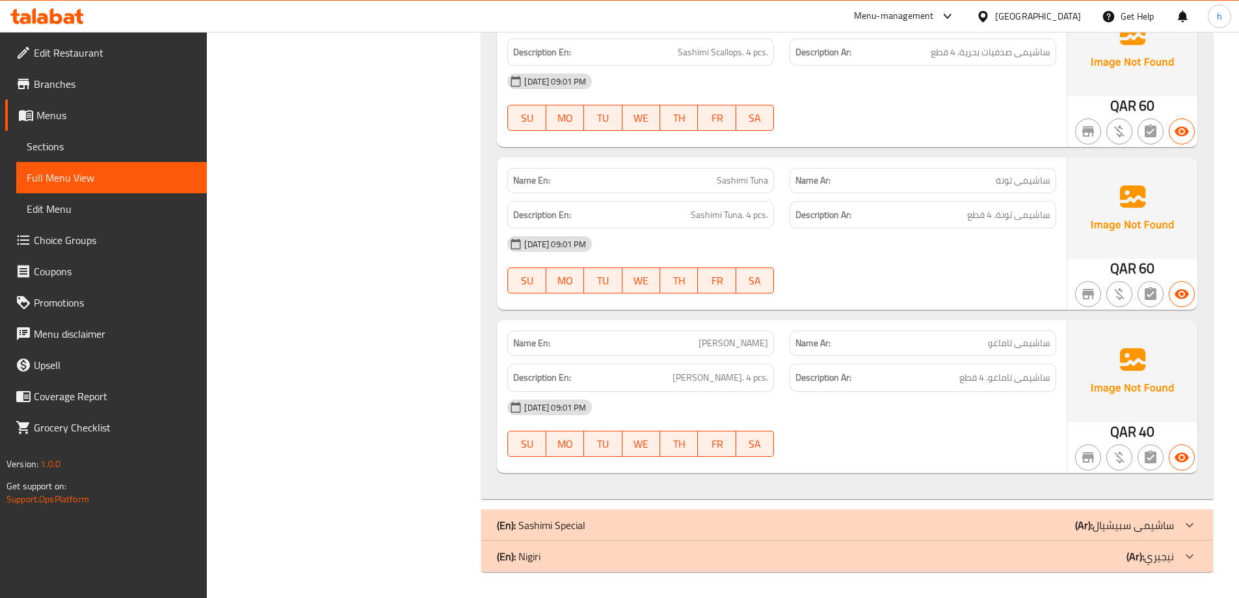
click at [958, 522] on div "(En): Sashimi Special (Ar): ساشيمى سبيشيال" at bounding box center [835, 525] width 677 height 16
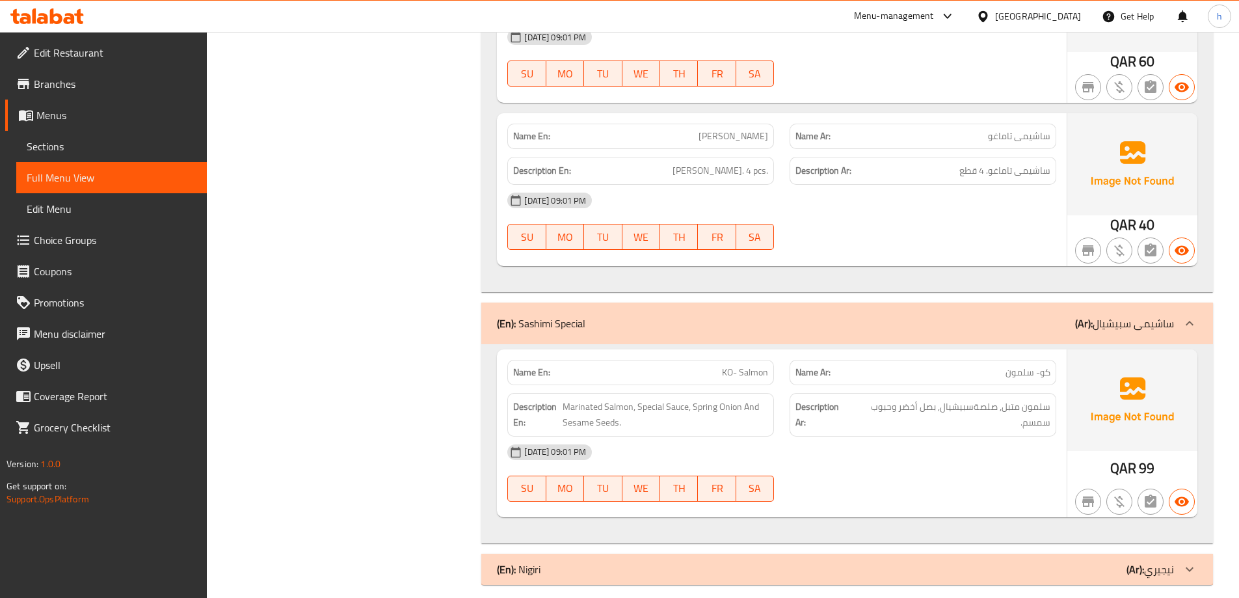
scroll to position [2051, 0]
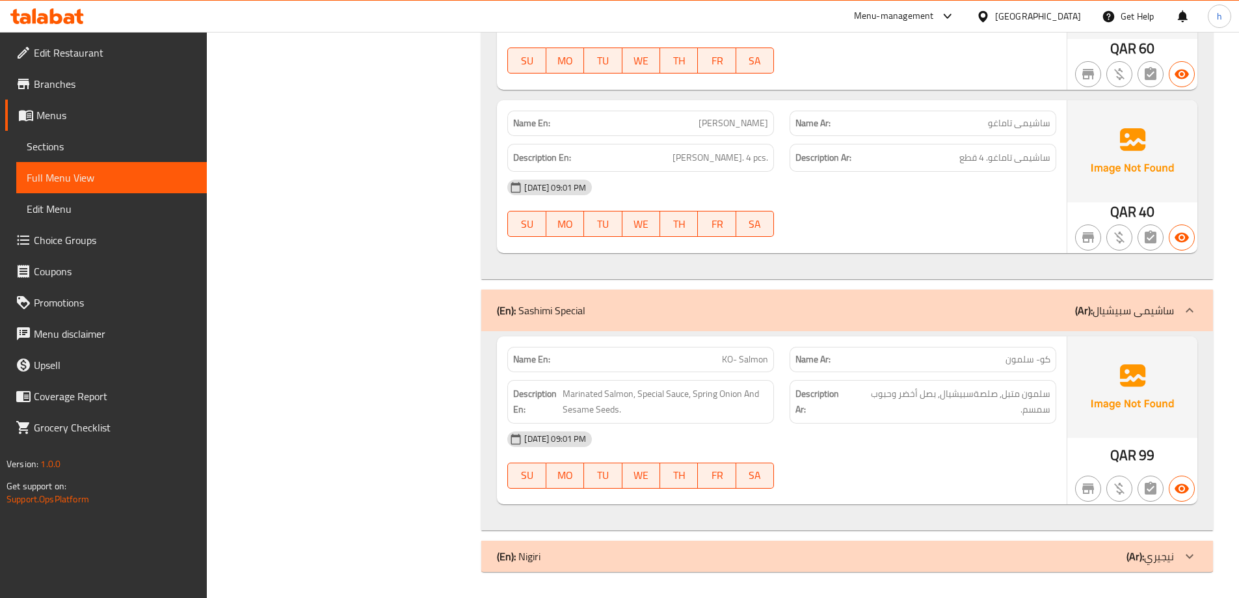
click at [925, 552] on div "(En): Nigiri (Ar): نيجيري" at bounding box center [835, 556] width 677 height 16
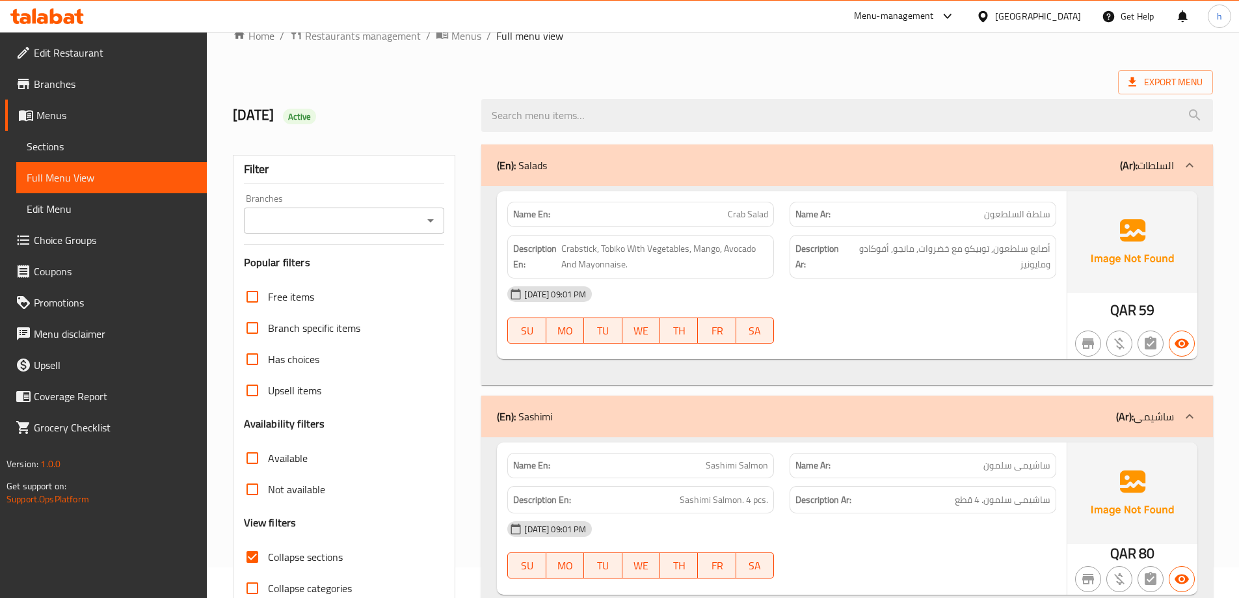
scroll to position [0, 0]
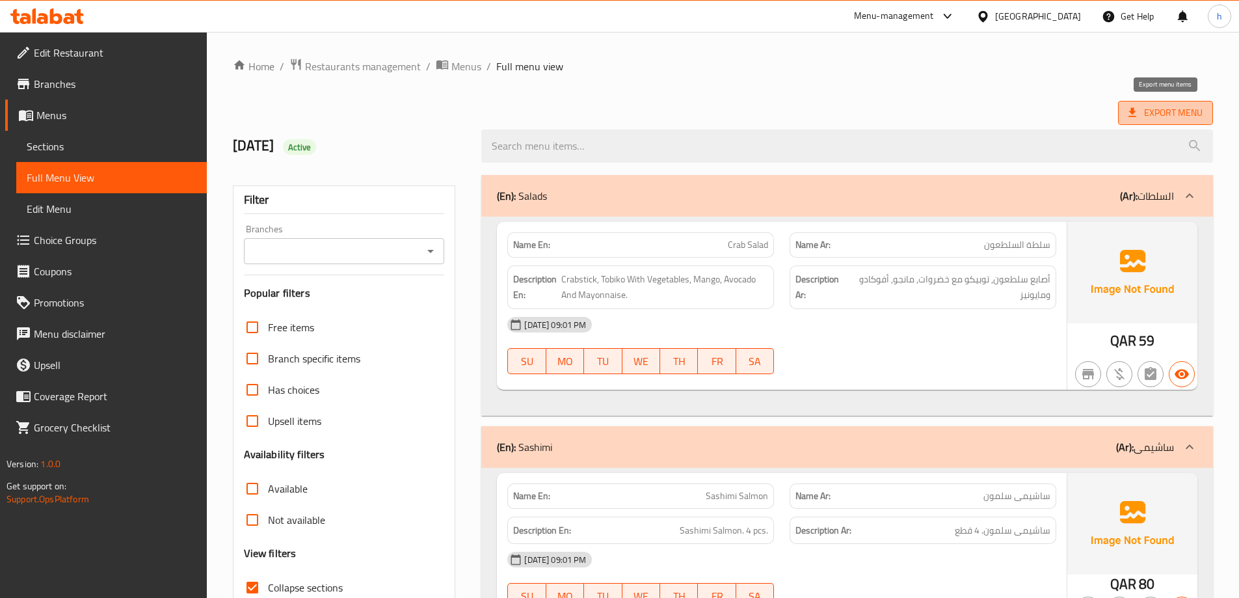
click at [1183, 109] on span "Export Menu" at bounding box center [1165, 113] width 74 height 16
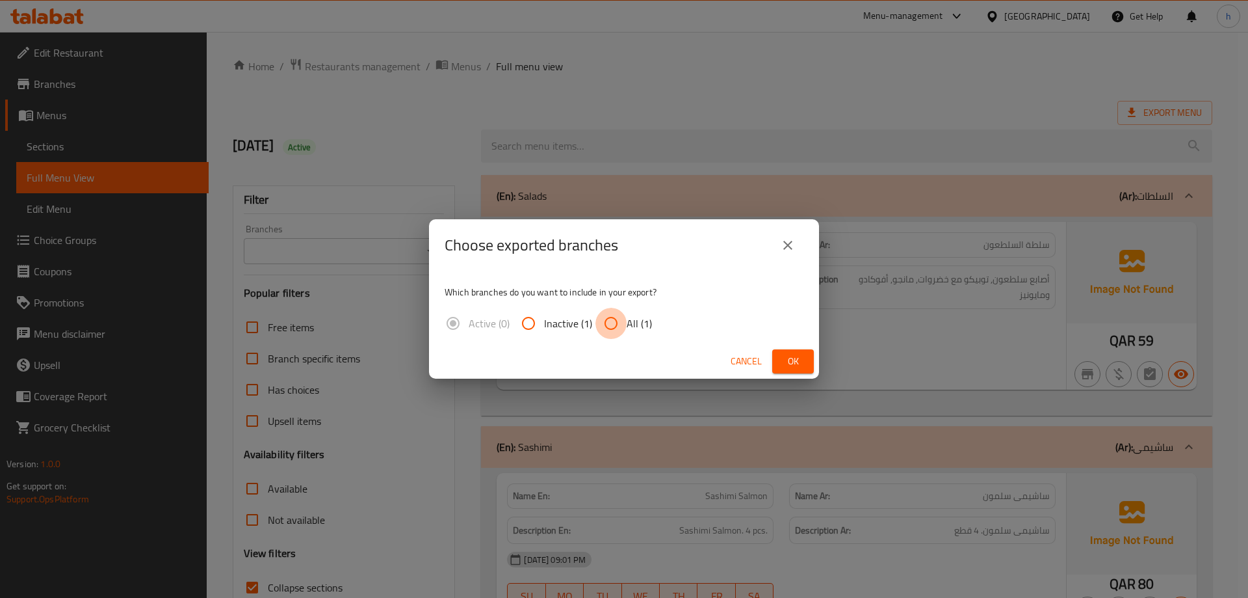
click at [606, 315] on input "All (1)" at bounding box center [611, 323] width 31 height 31
radio input "true"
click at [782, 363] on button "Ok" at bounding box center [793, 361] width 42 height 24
